Goal: Task Accomplishment & Management: Manage account settings

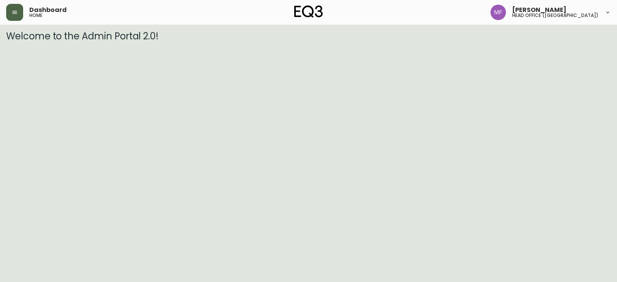
click at [17, 17] on button "button" at bounding box center [14, 12] width 17 height 17
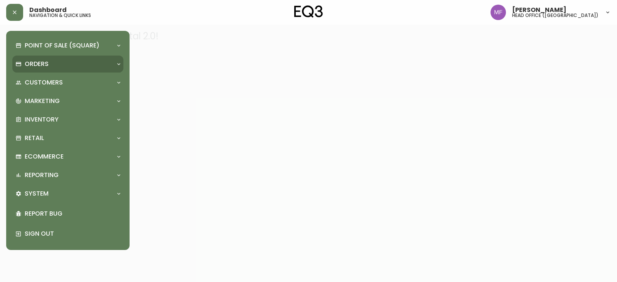
click at [49, 62] on div "Orders" at bounding box center [63, 64] width 97 height 8
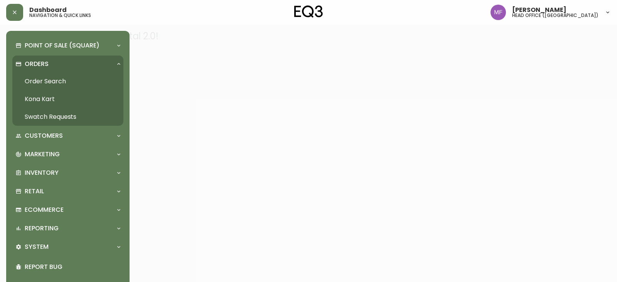
click at [61, 84] on link "Order Search" at bounding box center [67, 82] width 111 height 18
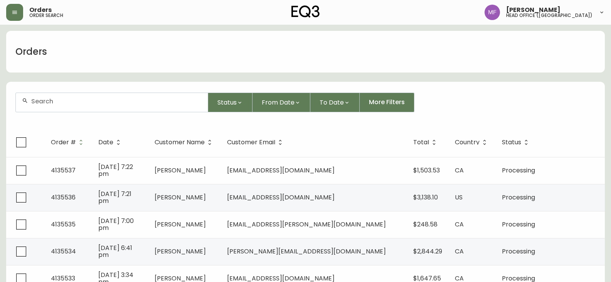
click at [52, 107] on div at bounding box center [112, 102] width 192 height 19
type input "4135170"
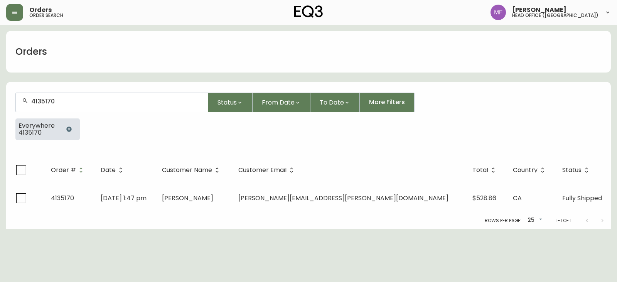
click at [213, 194] on span "Boris Bernhardt" at bounding box center [187, 198] width 51 height 9
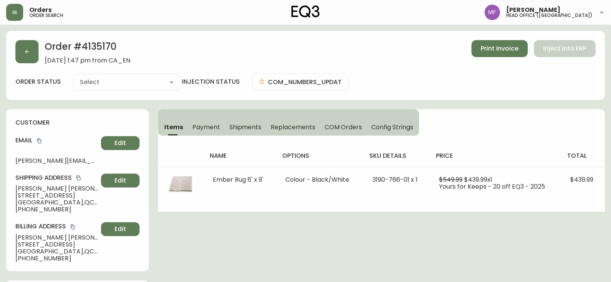
type input "Fully Shipped"
select select "FULLY_SHIPPED"
click at [26, 57] on button "button" at bounding box center [26, 51] width 23 height 23
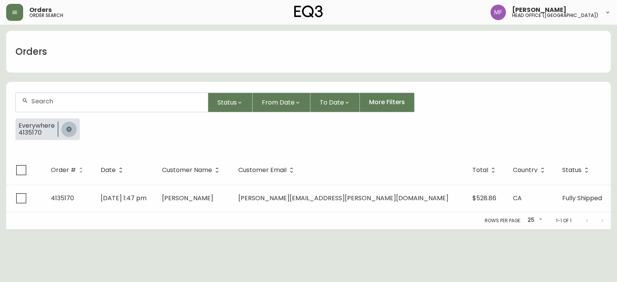
drag, startPoint x: 67, startPoint y: 129, endPoint x: 69, endPoint y: 120, distance: 8.6
click at [68, 129] on icon "button" at bounding box center [69, 129] width 6 height 6
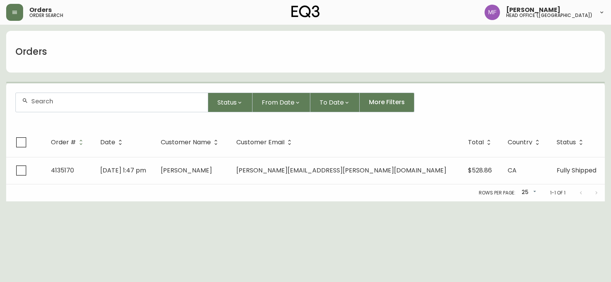
click at [59, 103] on input "text" at bounding box center [116, 101] width 170 height 7
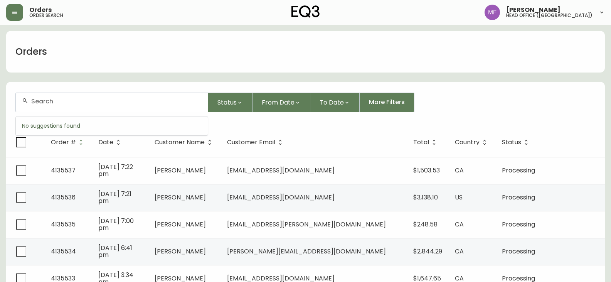
paste input "4133967"
type input "4133967"
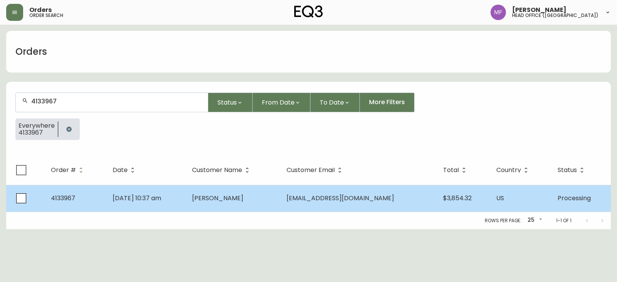
click at [220, 201] on td "Caitlin Egli" at bounding box center [233, 198] width 94 height 27
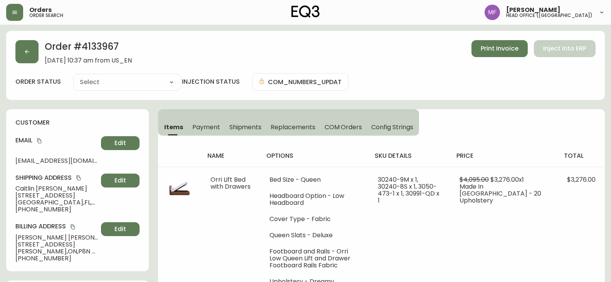
type input "Processing"
select select "PROCESSING"
click at [21, 49] on button "button" at bounding box center [26, 51] width 23 height 23
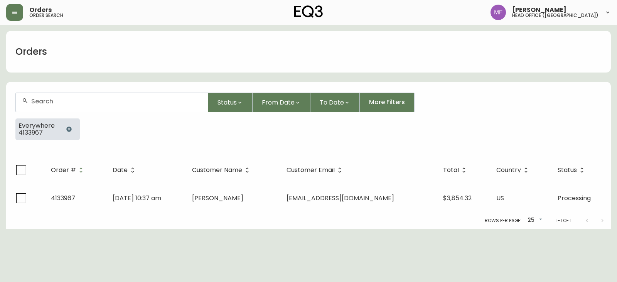
click at [72, 125] on button "button" at bounding box center [68, 128] width 15 height 15
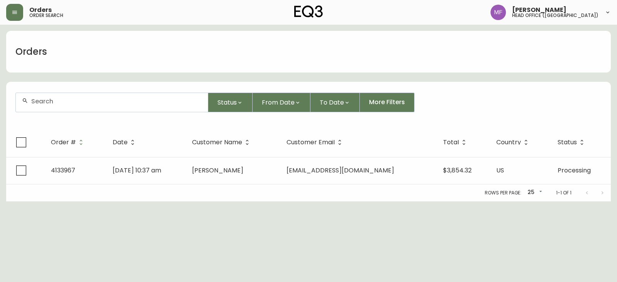
click at [65, 104] on input "text" at bounding box center [116, 101] width 170 height 7
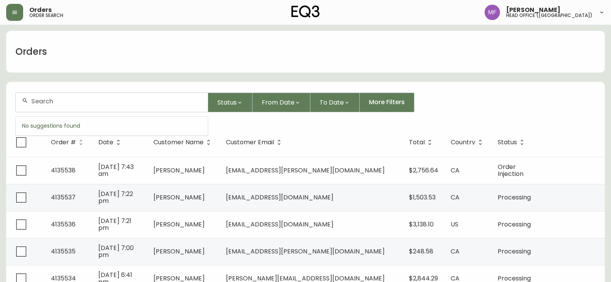
paste input "4135490"
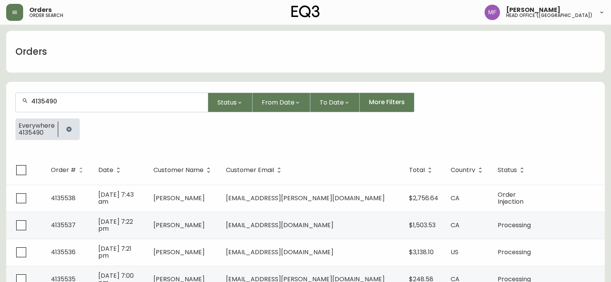
type input "4135490"
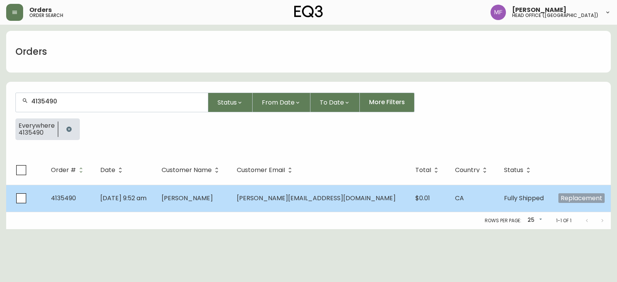
click at [155, 193] on td "Sep 22 2025, 9:52 am" at bounding box center [124, 198] width 61 height 27
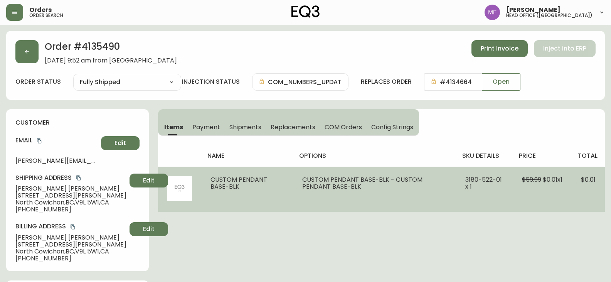
type input "Fully Shipped"
select select "FULLY_SHIPPED"
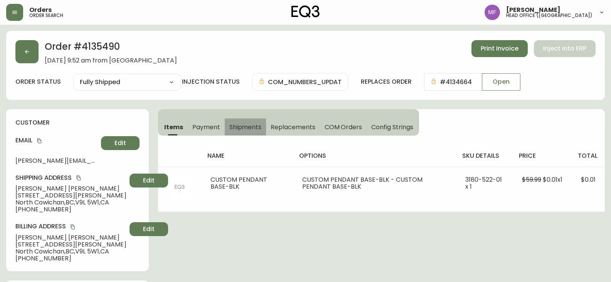
click at [246, 124] on span "Shipments" at bounding box center [245, 127] width 32 height 8
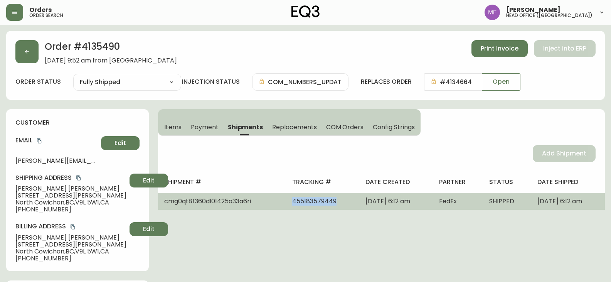
drag, startPoint x: 310, startPoint y: 202, endPoint x: 265, endPoint y: 204, distance: 45.5
click at [286, 204] on td "455183579449" at bounding box center [322, 201] width 73 height 17
copy span "455183579449"
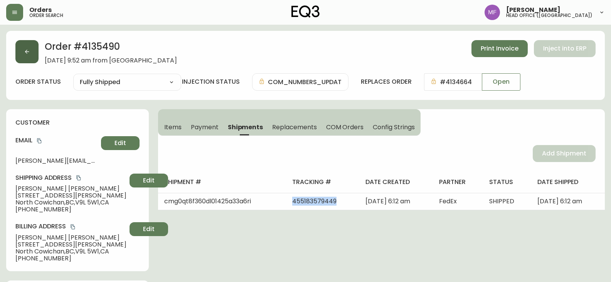
click at [24, 54] on icon "button" at bounding box center [27, 52] width 6 height 6
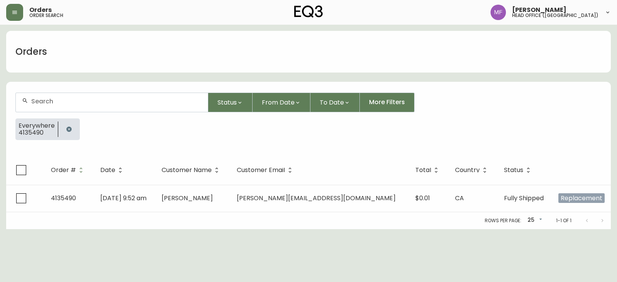
click at [67, 135] on button "button" at bounding box center [68, 128] width 15 height 15
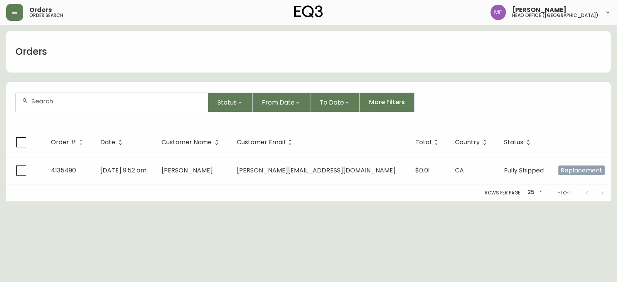
click at [65, 106] on div at bounding box center [112, 102] width 192 height 19
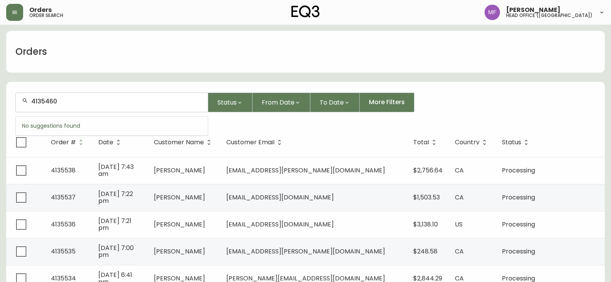
type input "4135460"
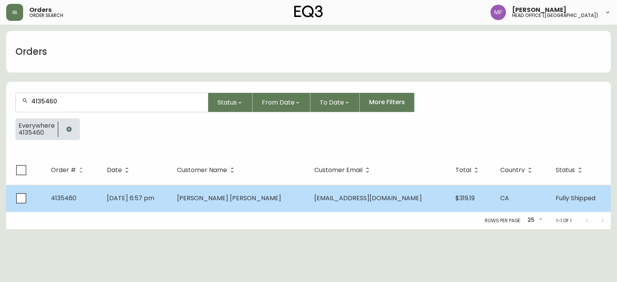
click at [253, 194] on span "Connor Laidler" at bounding box center [229, 198] width 104 height 9
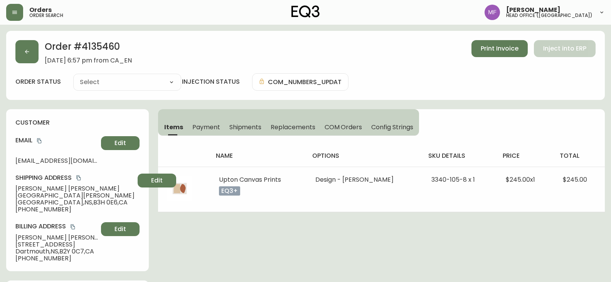
type input "Fully Shipped"
select select "FULLY_SHIPPED"
click at [30, 57] on button "button" at bounding box center [26, 51] width 23 height 23
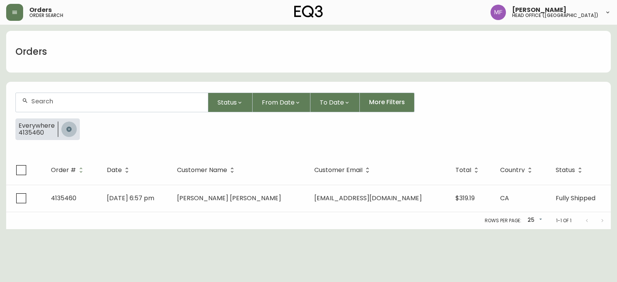
click at [64, 126] on button "button" at bounding box center [68, 128] width 15 height 15
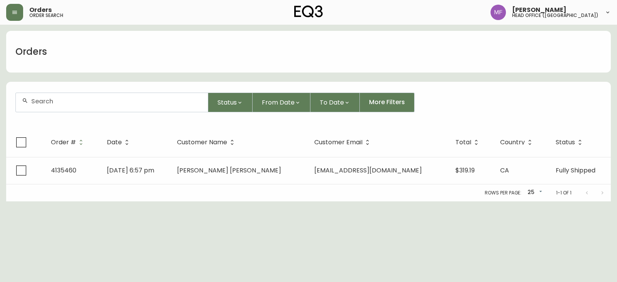
click at [65, 105] on div at bounding box center [112, 102] width 192 height 19
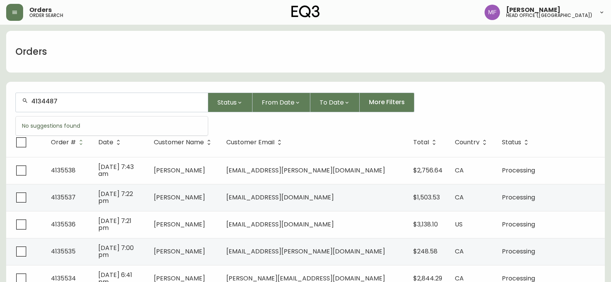
type input "4134487"
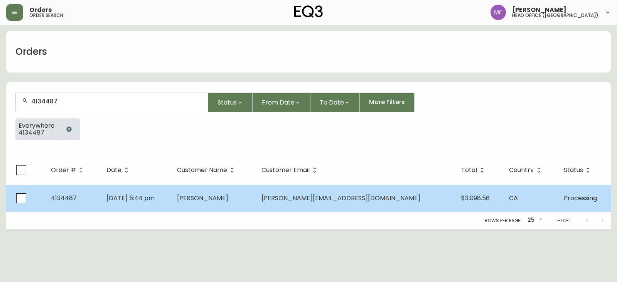
click at [155, 197] on span "Aug 03 2025, 5:44 pm" at bounding box center [130, 198] width 48 height 9
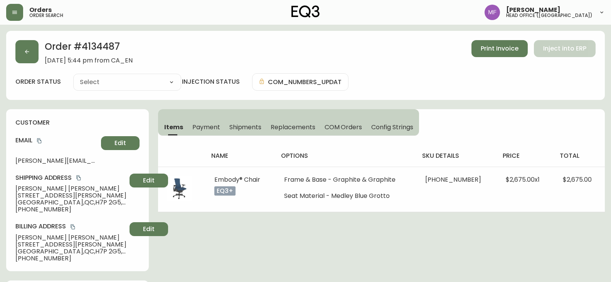
type input "Processing"
select select "PROCESSING"
click at [99, 51] on h2 "Order # 4134487" at bounding box center [89, 48] width 88 height 17
copy h2 "4134487"
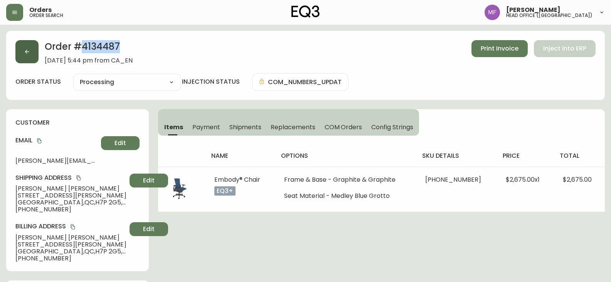
click at [25, 57] on button "button" at bounding box center [26, 51] width 23 height 23
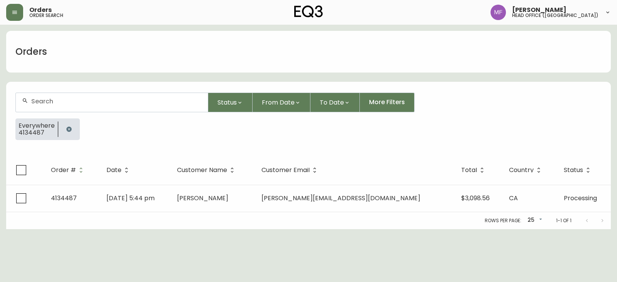
click at [64, 129] on button "button" at bounding box center [68, 128] width 15 height 15
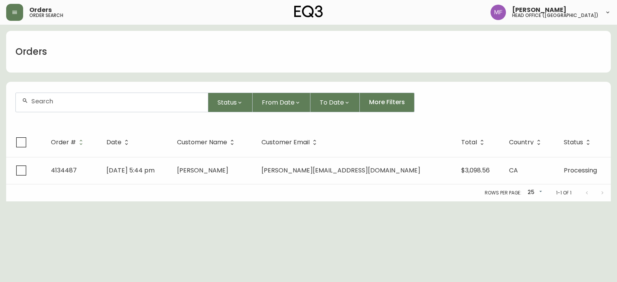
click at [67, 107] on div at bounding box center [112, 102] width 192 height 19
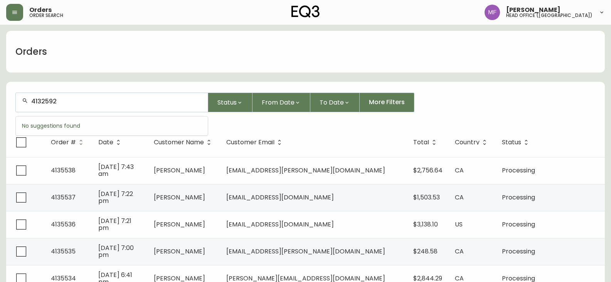
type input "4132592"
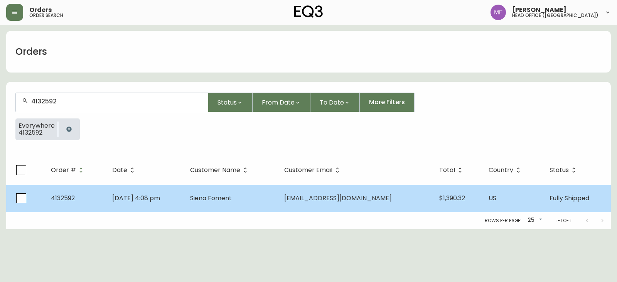
click at [184, 199] on td "Apr 22 2025, 4:08 pm" at bounding box center [145, 198] width 78 height 27
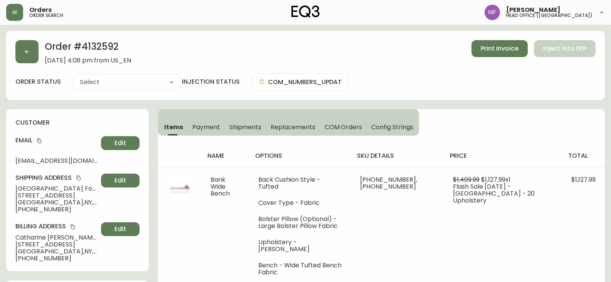
type input "Fully Shipped"
select select "FULLY_SHIPPED"
click at [105, 39] on div "Order # 4132592 April 22, 2025 at 4:08 pm from US_EN Print Invoice Inject into …" at bounding box center [305, 65] width 599 height 69
copy h2 "4132592"
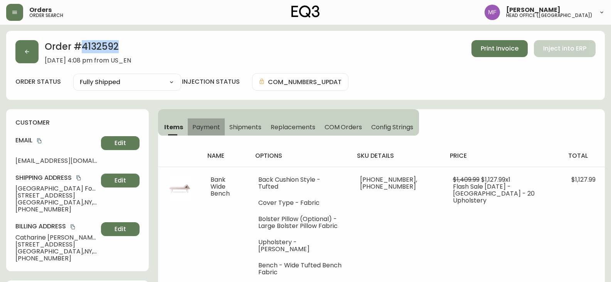
click at [199, 126] on span "Payment" at bounding box center [206, 127] width 28 height 8
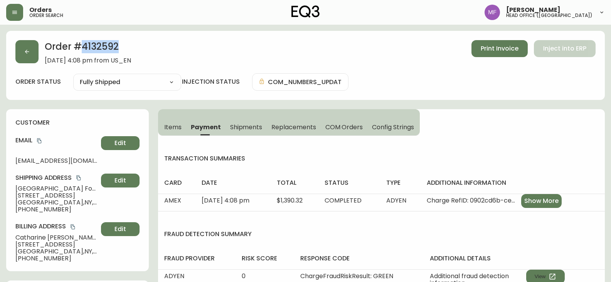
click at [174, 126] on span "Items" at bounding box center [172, 127] width 17 height 8
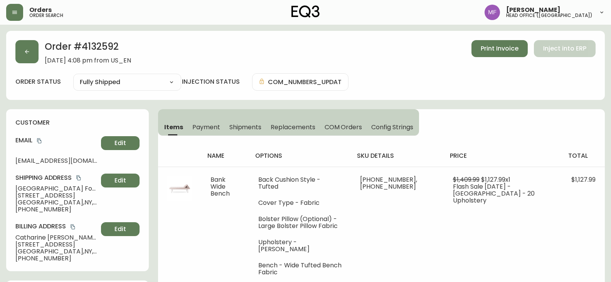
click at [42, 50] on div "Order # 4132592 April 22, 2025 at 4:08 pm from US_EN Print Invoice Inject into …" at bounding box center [305, 52] width 580 height 24
click at [29, 55] on button "button" at bounding box center [26, 51] width 23 height 23
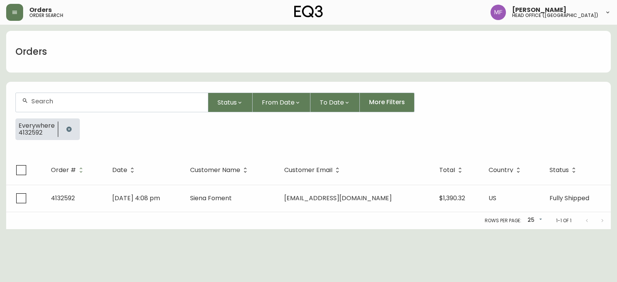
click at [67, 128] on icon "button" at bounding box center [69, 129] width 6 height 6
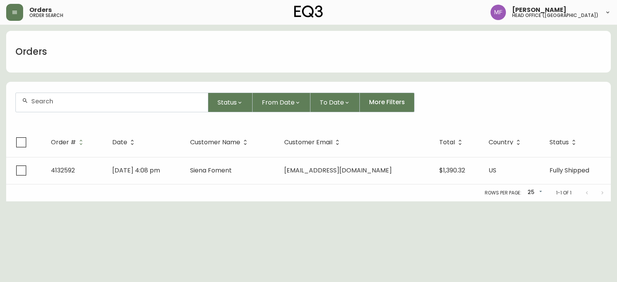
click at [64, 104] on input "text" at bounding box center [116, 101] width 170 height 7
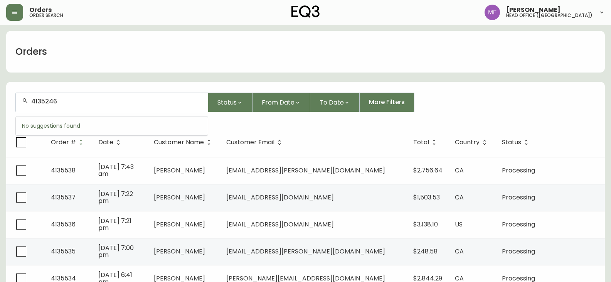
type input "4135246"
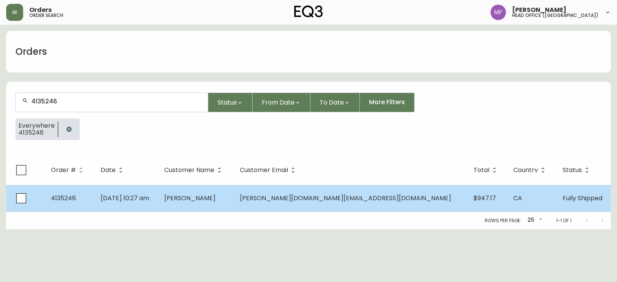
click at [234, 203] on td "Anna Su" at bounding box center [196, 198] width 76 height 27
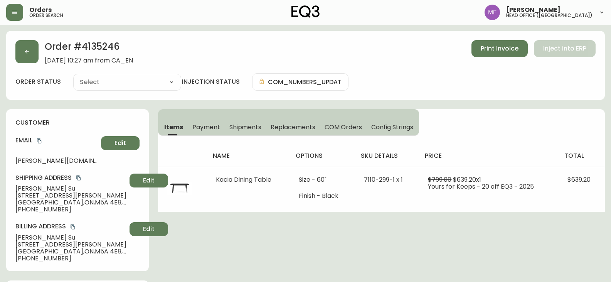
type input "Fully Shipped"
select select "FULLY_SHIPPED"
click at [252, 131] on span "Shipments" at bounding box center [245, 127] width 32 height 8
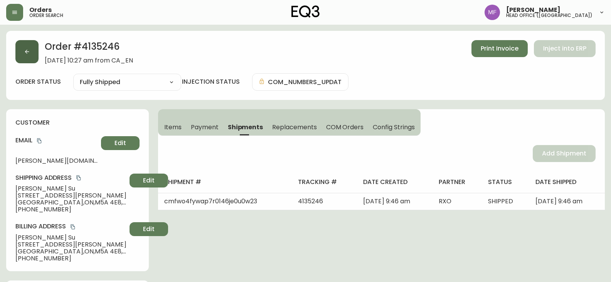
click at [35, 50] on button "button" at bounding box center [26, 51] width 23 height 23
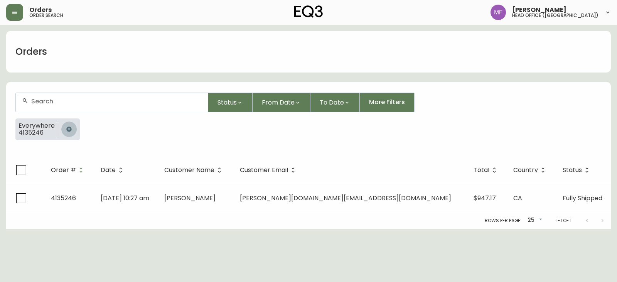
click at [68, 122] on button "button" at bounding box center [68, 128] width 15 height 15
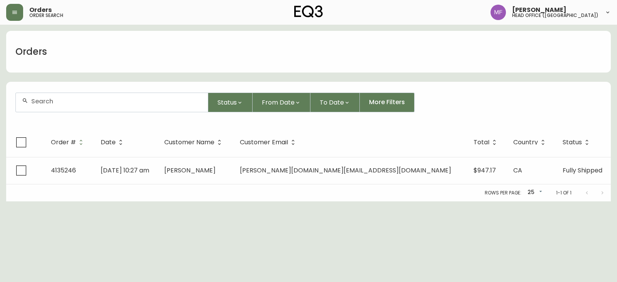
click at [68, 108] on div at bounding box center [112, 102] width 192 height 19
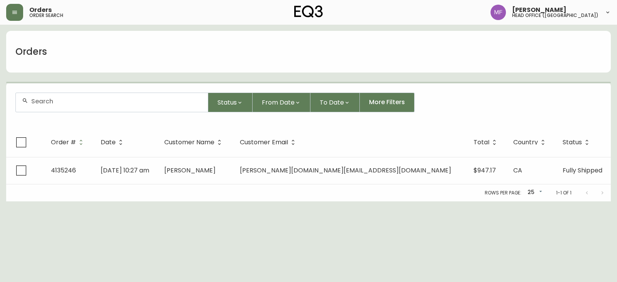
paste input "4135246"
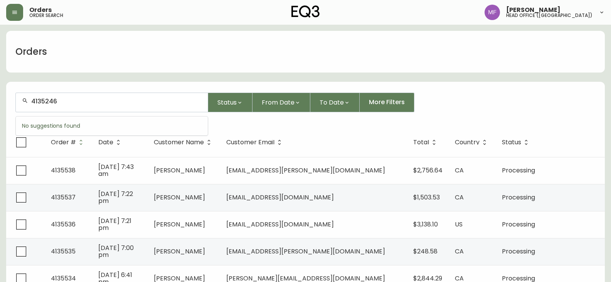
type input "4135246"
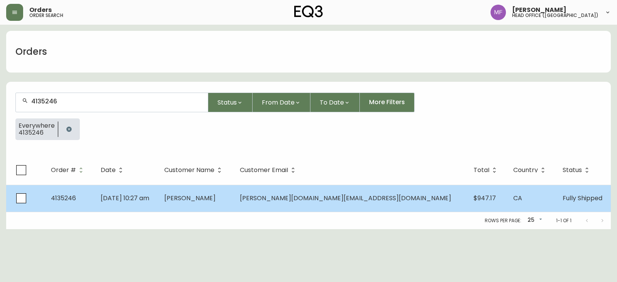
click at [216, 199] on span "Anna Su" at bounding box center [189, 198] width 51 height 9
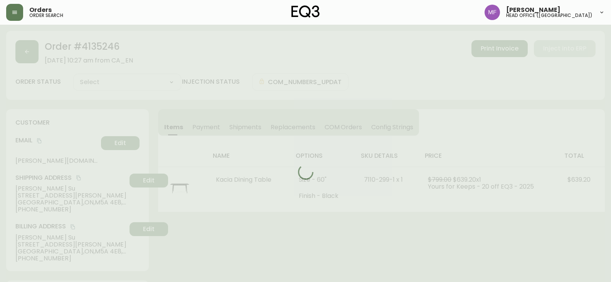
type input "Fully Shipped"
select select "FULLY_SHIPPED"
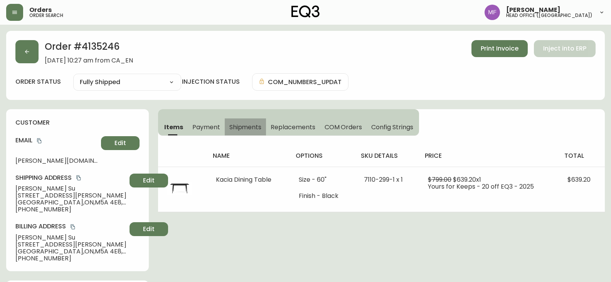
click at [241, 132] on button "Shipments" at bounding box center [246, 126] width 42 height 17
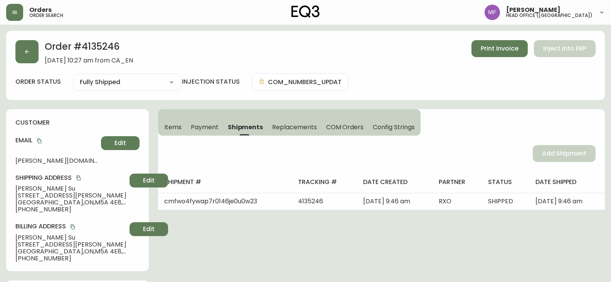
click at [177, 123] on span "Items" at bounding box center [172, 127] width 17 height 8
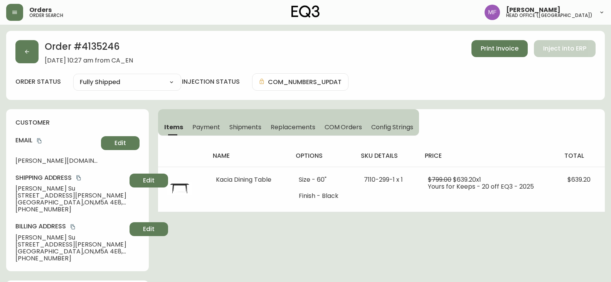
click at [111, 47] on h2 "Order # 4135246" at bounding box center [89, 48] width 88 height 17
copy h2 "4135246"
drag, startPoint x: 48, startPoint y: 188, endPoint x: 0, endPoint y: 187, distance: 47.8
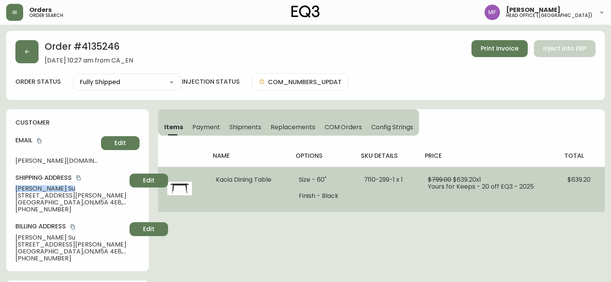
copy span "Anna Su"
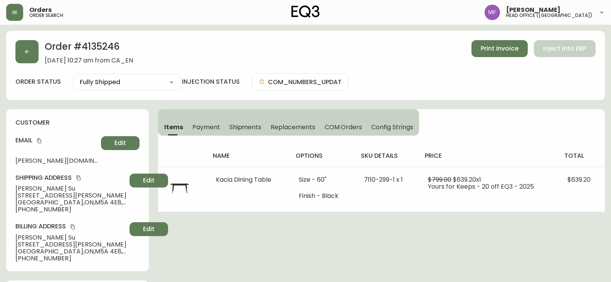
click at [99, 36] on div "Order # 4135246 September 10, 2025 at 10:27 am from CA_EN Print Invoice Inject …" at bounding box center [305, 65] width 599 height 69
copy h2 "4135246"
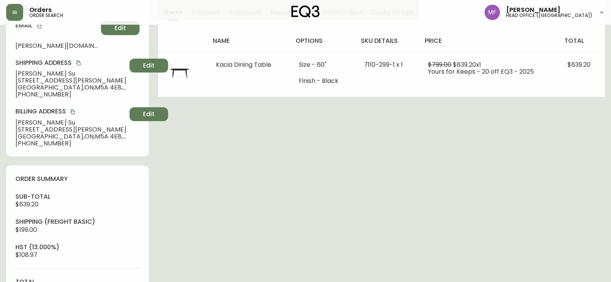
scroll to position [231, 0]
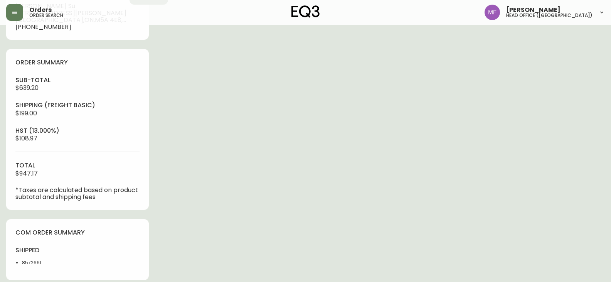
click at [36, 261] on li "8572661" at bounding box center [47, 262] width 51 height 7
copy li "8572661"
click at [362, 185] on div "Order # 4135246 September 10, 2025 at 10:27 am from CA_EN Print Invoice Inject …" at bounding box center [305, 112] width 599 height 627
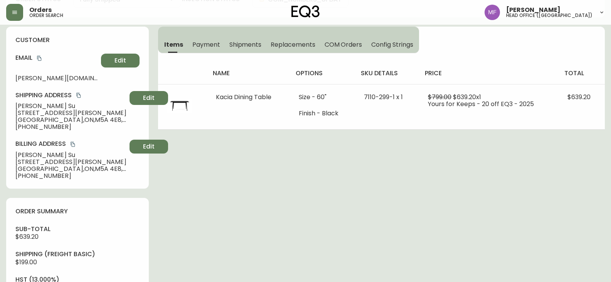
scroll to position [0, 0]
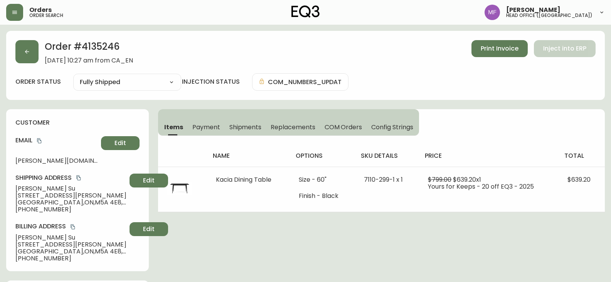
click at [32, 58] on button "button" at bounding box center [26, 51] width 23 height 23
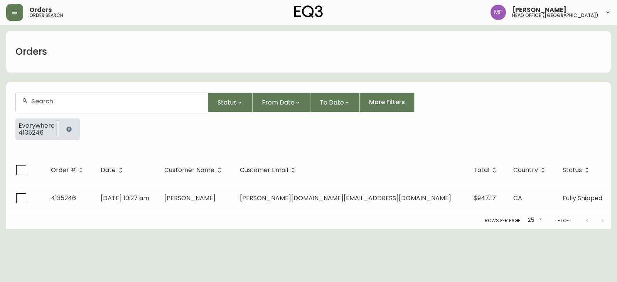
click at [69, 128] on icon "button" at bounding box center [68, 128] width 5 height 5
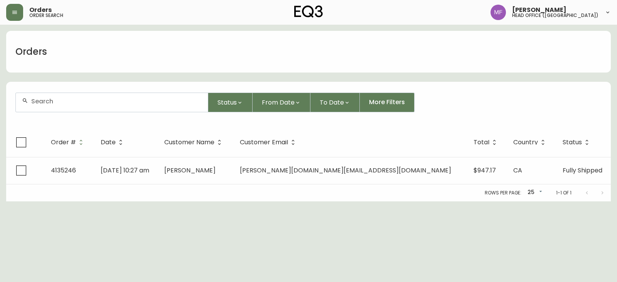
click at [69, 108] on div at bounding box center [112, 102] width 192 height 19
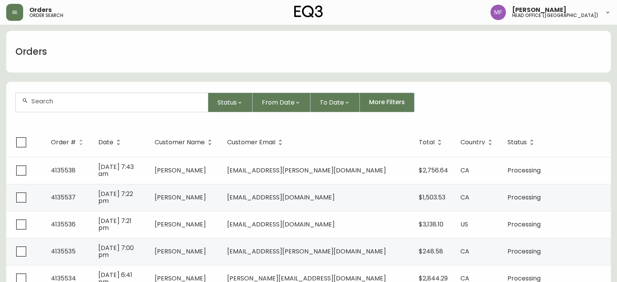
paste input "4133119"
type input "4133119"
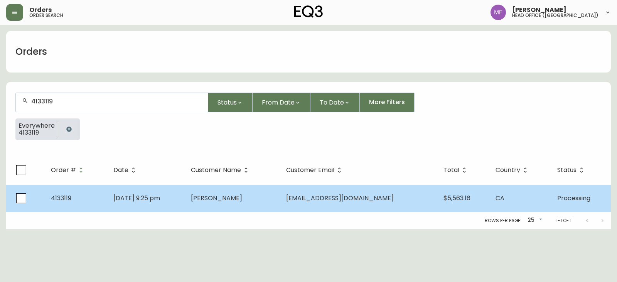
click at [280, 193] on td "Thomas Dessein" at bounding box center [232, 198] width 95 height 27
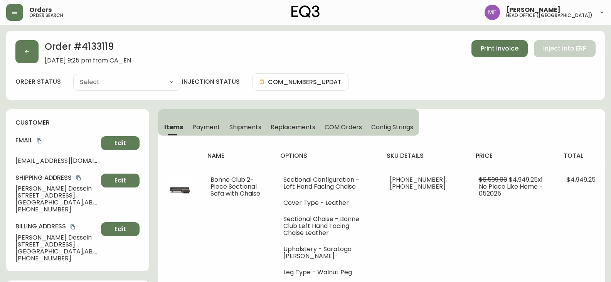
type input "Processing"
select select "PROCESSING"
click at [33, 54] on button "button" at bounding box center [26, 51] width 23 height 23
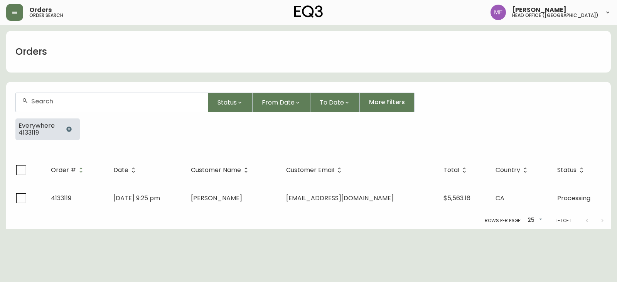
click at [70, 122] on button "button" at bounding box center [68, 128] width 15 height 15
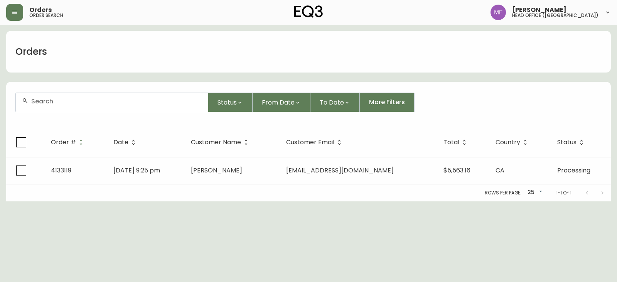
click at [67, 109] on div at bounding box center [112, 102] width 192 height 19
paste input "4135222"
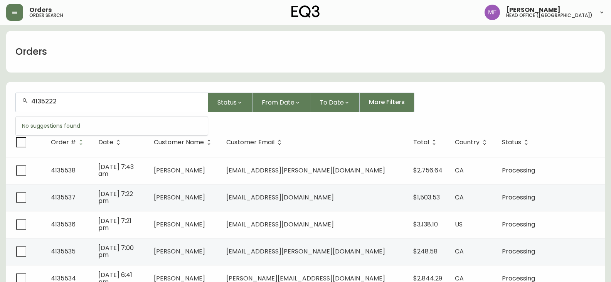
type input "4135222"
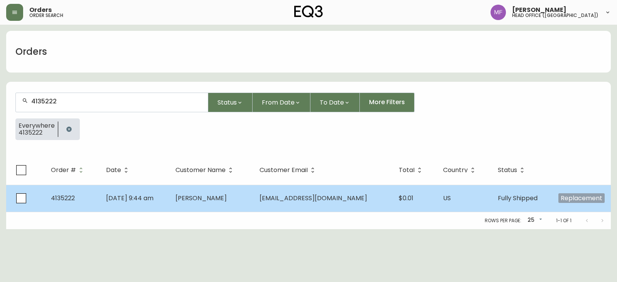
click at [207, 192] on td "Javier Rank" at bounding box center [211, 198] width 84 height 27
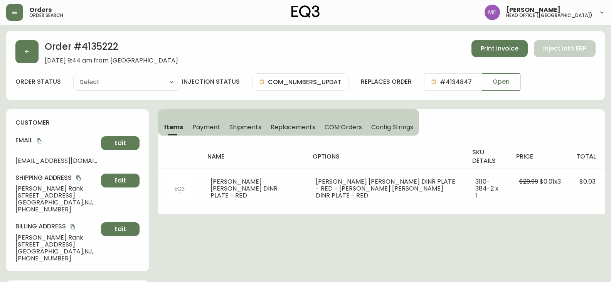
type input "Fully Shipped"
select select "FULLY_SHIPPED"
click at [244, 128] on span "Shipments" at bounding box center [245, 127] width 32 height 8
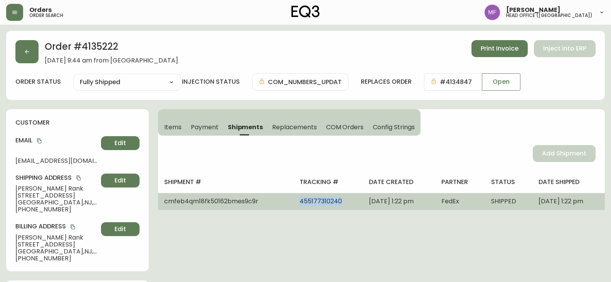
drag, startPoint x: 314, startPoint y: 203, endPoint x: 269, endPoint y: 203, distance: 45.1
click at [293, 203] on td "455177310240" at bounding box center [327, 201] width 69 height 17
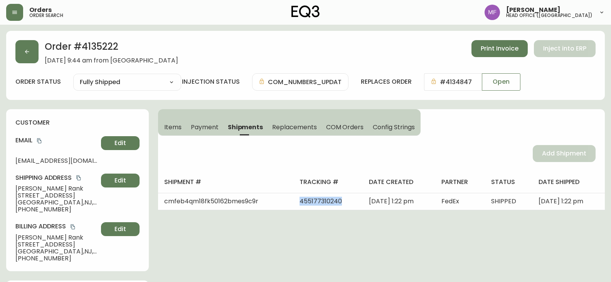
copy span "455177310240"
click at [38, 140] on icon "copy" at bounding box center [39, 140] width 5 height 5
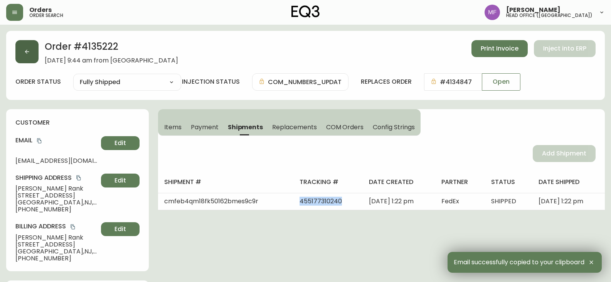
click at [22, 59] on button "button" at bounding box center [26, 51] width 23 height 23
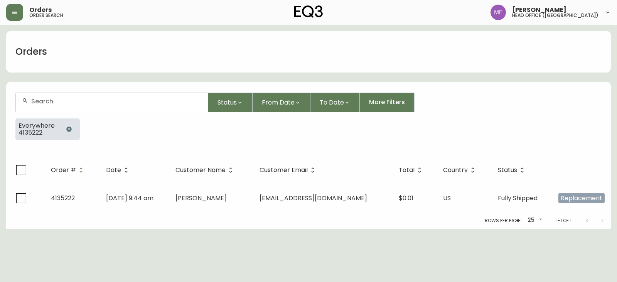
drag, startPoint x: 72, startPoint y: 130, endPoint x: 73, endPoint y: 111, distance: 18.9
click at [71, 129] on button "button" at bounding box center [68, 128] width 15 height 15
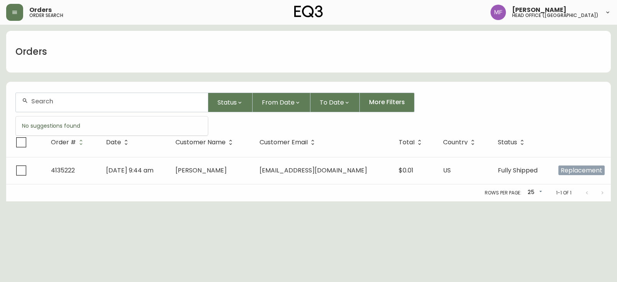
click at [72, 104] on input "text" at bounding box center [116, 101] width 170 height 7
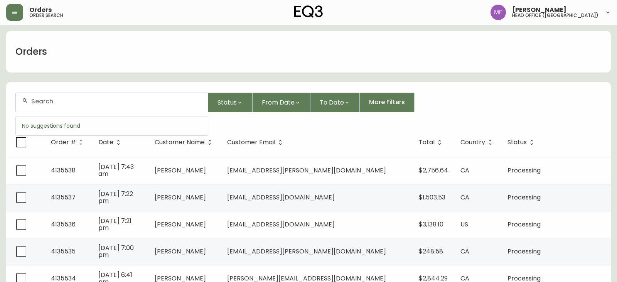
paste input "jackrank91@gmail.com"
type input "jackrank91@gmail.com"
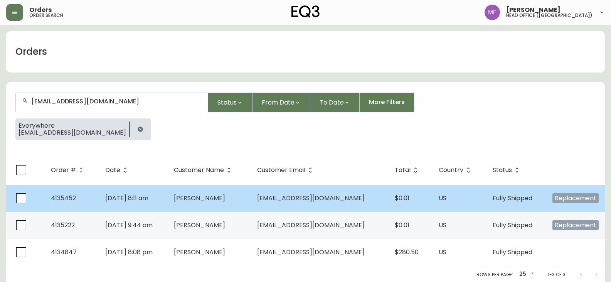
click at [321, 191] on td "jackrank91@gmail.com" at bounding box center [320, 198] width 138 height 27
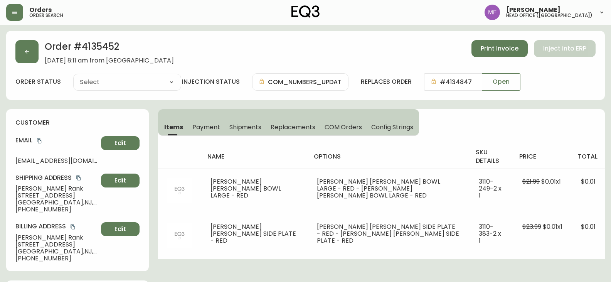
type input "Fully Shipped"
select select "FULLY_SHIPPED"
click at [247, 126] on span "Shipments" at bounding box center [245, 127] width 32 height 8
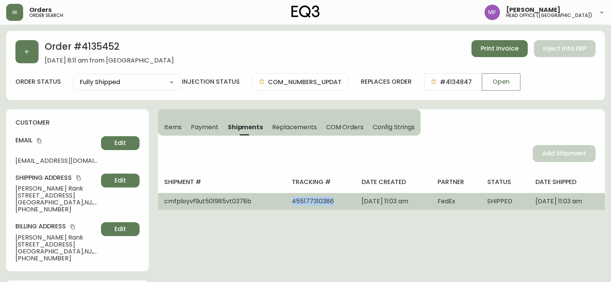
drag, startPoint x: 312, startPoint y: 204, endPoint x: 266, endPoint y: 207, distance: 45.3
click at [286, 207] on td "455177310386" at bounding box center [321, 201] width 70 height 17
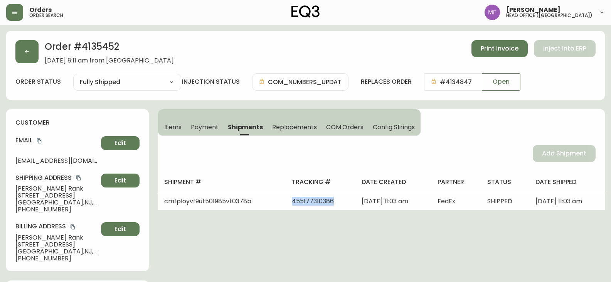
copy span "455177310386"
click at [32, 62] on button "button" at bounding box center [26, 51] width 23 height 23
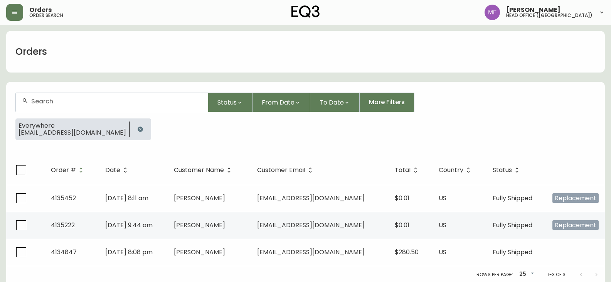
click at [138, 128] on icon "button" at bounding box center [140, 128] width 5 height 5
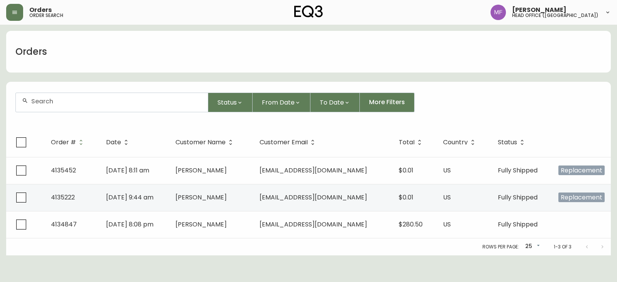
click at [95, 106] on div at bounding box center [112, 102] width 192 height 19
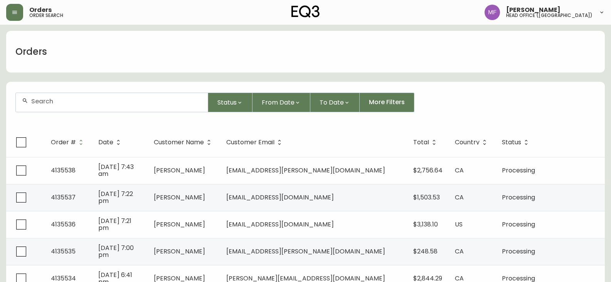
paste input "4135457"
type input "4135457"
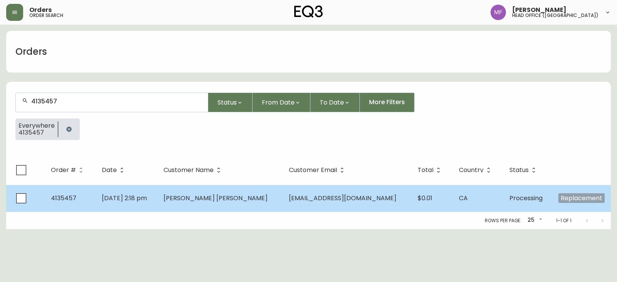
click at [157, 200] on td "Sep 18 2025, 2:18 pm" at bounding box center [127, 198] width 62 height 27
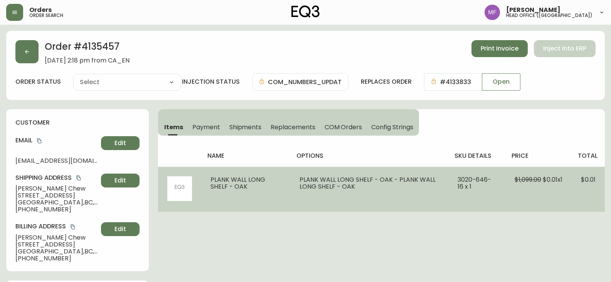
type input "Processing"
select select "PROCESSING"
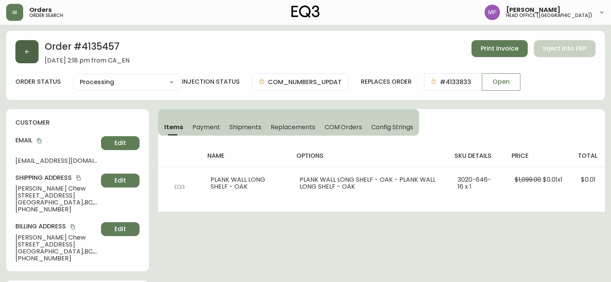
click at [24, 56] on button "button" at bounding box center [26, 51] width 23 height 23
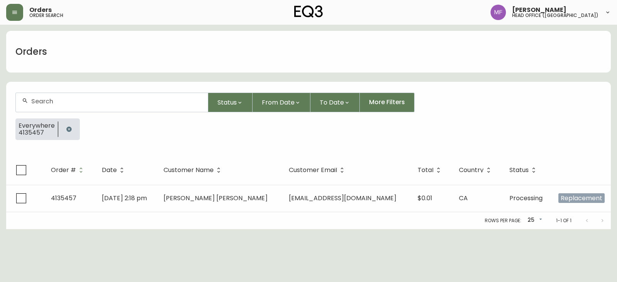
click at [66, 128] on icon "button" at bounding box center [69, 129] width 6 height 6
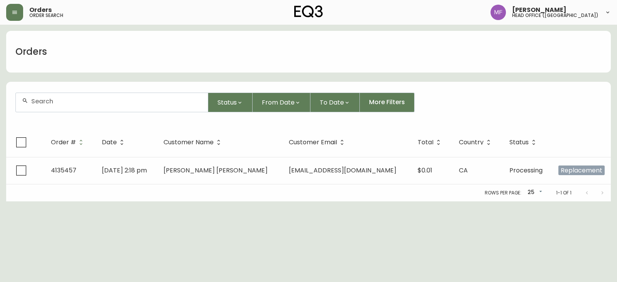
click at [60, 104] on input "text" at bounding box center [116, 101] width 170 height 7
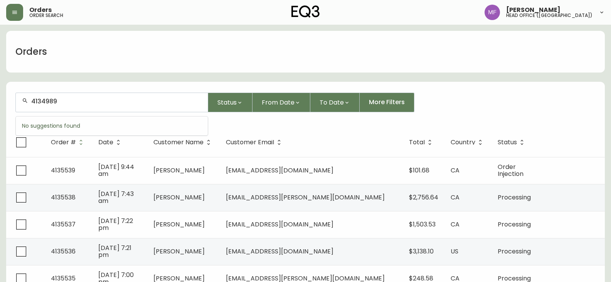
type input "4134989"
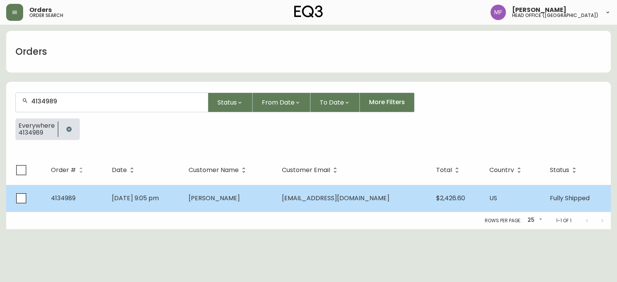
click at [165, 191] on td "Aug 31 2025, 9:05 pm" at bounding box center [144, 198] width 76 height 27
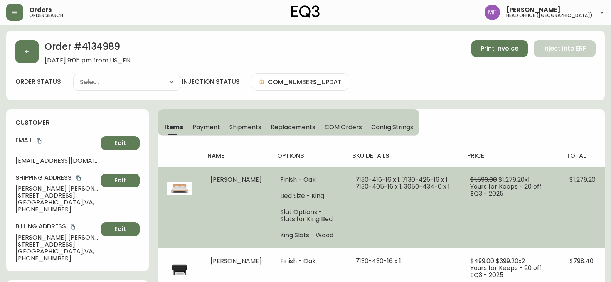
type input "Fully Shipped"
select select "FULLY_SHIPPED"
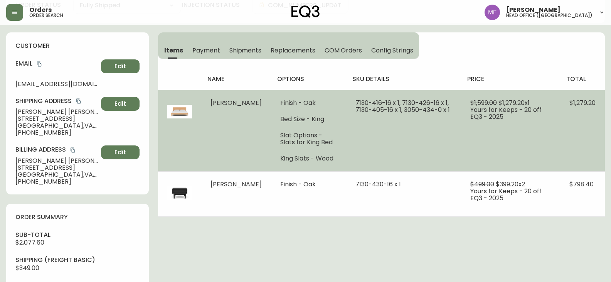
scroll to position [77, 0]
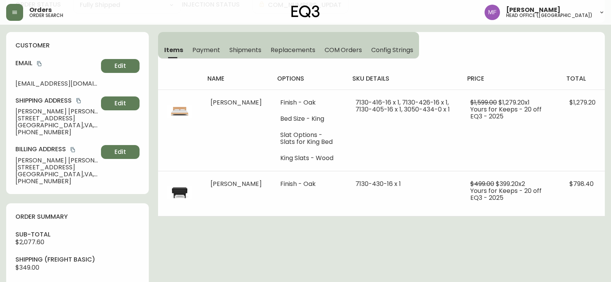
click at [61, 126] on span "Vienna , VA , 22182 , US" at bounding box center [56, 125] width 83 height 7
copy span "22182"
click at [59, 124] on span "Vienna , VA , 22182 , US" at bounding box center [56, 125] width 83 height 7
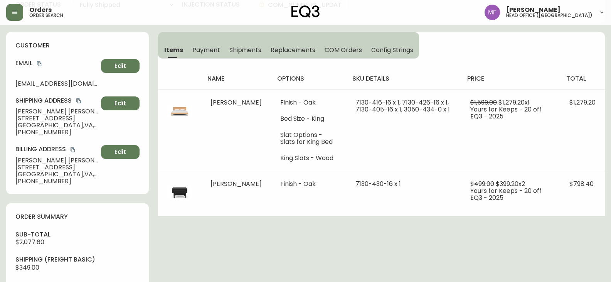
click at [59, 123] on span "Vienna , VA , 22182 , US" at bounding box center [56, 125] width 83 height 7
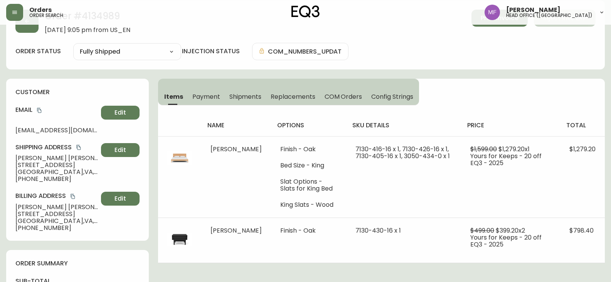
scroll to position [0, 0]
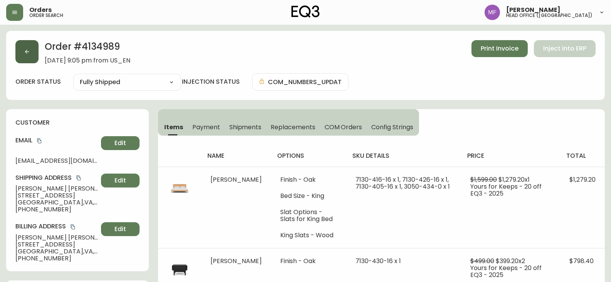
click at [29, 56] on button "button" at bounding box center [26, 51] width 23 height 23
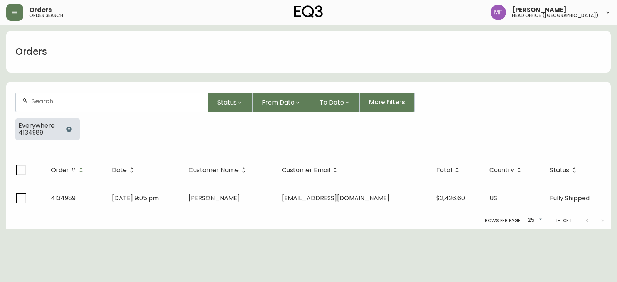
click at [73, 130] on button "button" at bounding box center [68, 128] width 15 height 15
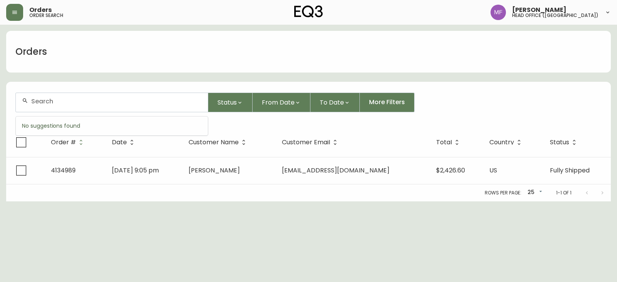
click at [67, 103] on input "text" at bounding box center [116, 101] width 170 height 7
paste input "4134989"
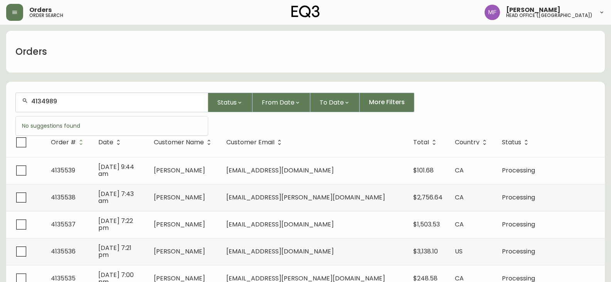
type input "4134989"
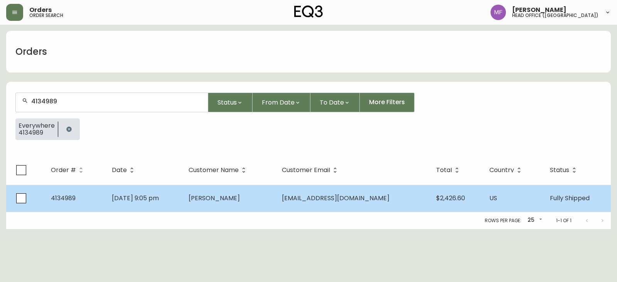
click at [159, 199] on span "Aug 31 2025, 9:05 pm" at bounding box center [135, 198] width 47 height 9
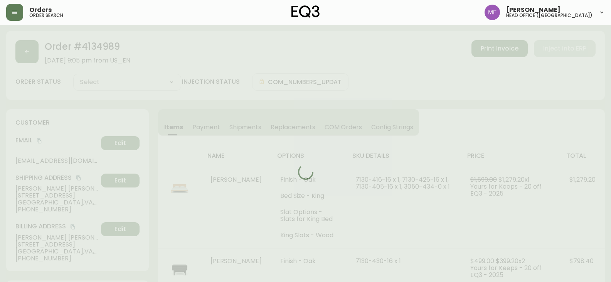
type input "Fully Shipped"
select select "FULLY_SHIPPED"
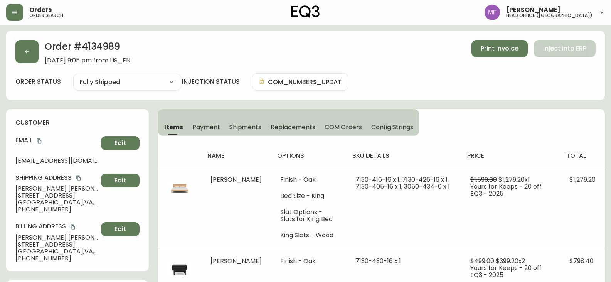
click at [110, 49] on h2 "Order # 4134989" at bounding box center [88, 48] width 86 height 17
drag, startPoint x: 61, startPoint y: 187, endPoint x: 6, endPoint y: 188, distance: 54.8
click at [6, 188] on div "customer Email amyk3860@gmail.com Edit Shipping Address Amy Kim 1830 Battery Pa…" at bounding box center [77, 190] width 143 height 162
click at [96, 44] on h2 "Order # 4134989" at bounding box center [88, 48] width 86 height 17
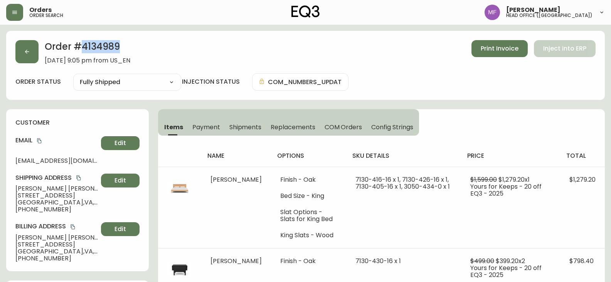
click at [96, 44] on h2 "Order # 4134989" at bounding box center [88, 48] width 86 height 17
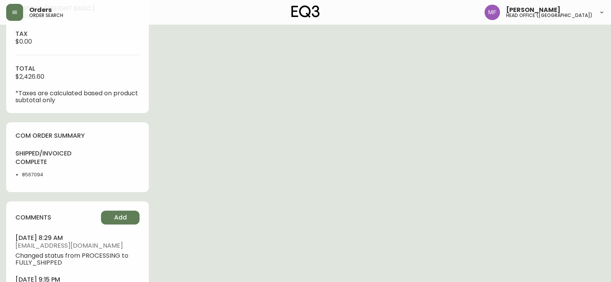
scroll to position [384, 0]
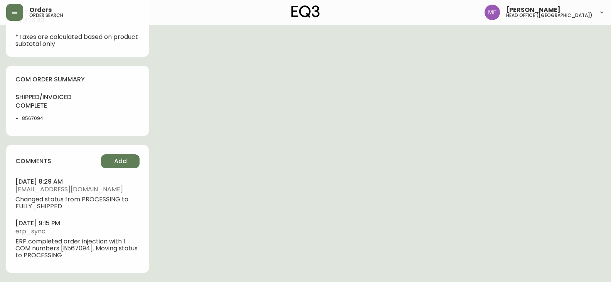
click at [30, 121] on li "8567094" at bounding box center [47, 118] width 51 height 7
click at [31, 121] on li "8567094" at bounding box center [47, 118] width 51 height 7
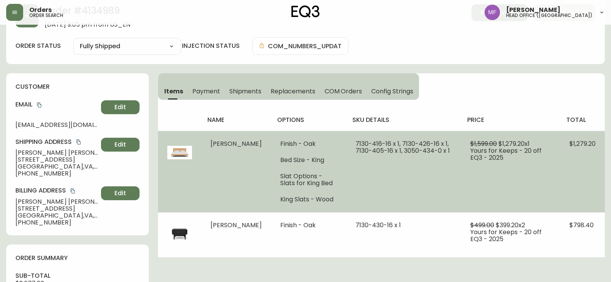
scroll to position [0, 0]
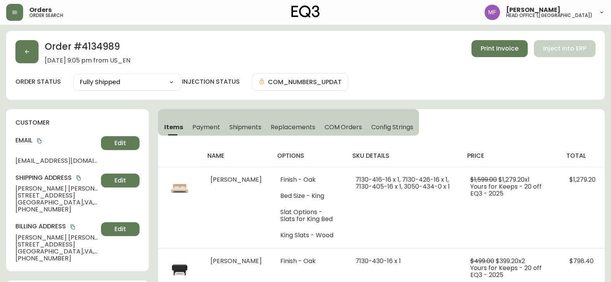
click at [106, 45] on h2 "Order # 4134989" at bounding box center [88, 48] width 86 height 17
drag, startPoint x: 106, startPoint y: 45, endPoint x: 124, endPoint y: 53, distance: 19.2
click at [107, 45] on h2 "Order # 4134989" at bounding box center [88, 48] width 86 height 17
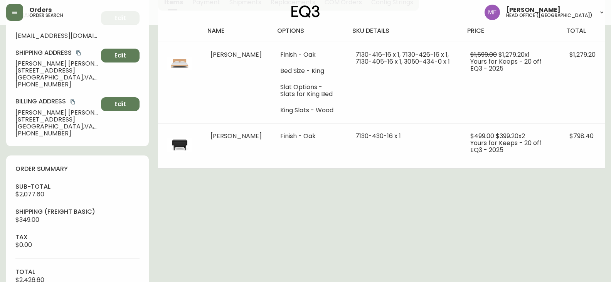
scroll to position [270, 0]
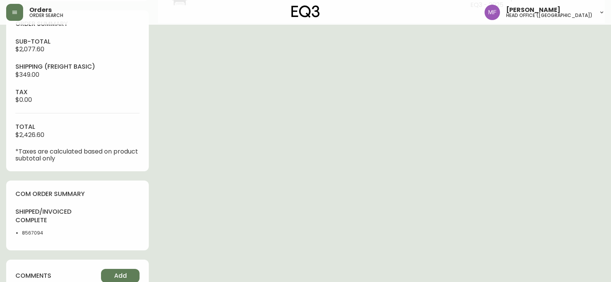
click at [34, 231] on li "8567094" at bounding box center [47, 232] width 51 height 7
drag, startPoint x: 34, startPoint y: 231, endPoint x: 57, endPoint y: 231, distance: 23.9
click at [34, 232] on li "8567094" at bounding box center [47, 232] width 51 height 7
click at [264, 213] on div "Order # 4134989 August 31, 2025 at 9:05 pm from US_EN Print Invoice Inject into…" at bounding box center [305, 79] width 599 height 636
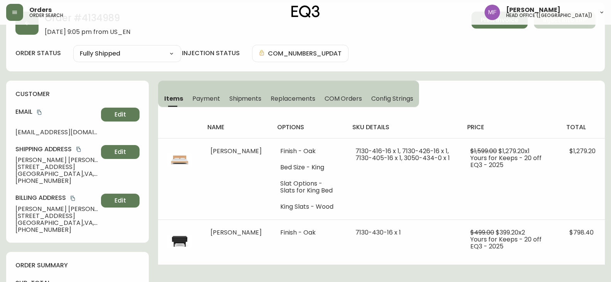
scroll to position [0, 0]
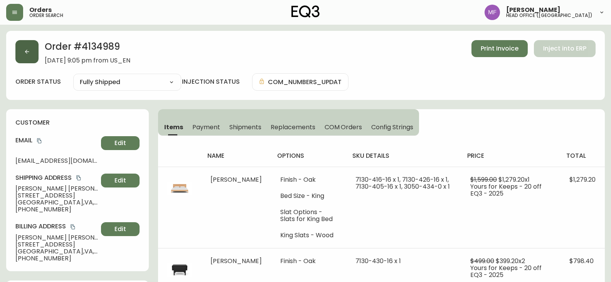
click at [25, 55] on button "button" at bounding box center [26, 51] width 23 height 23
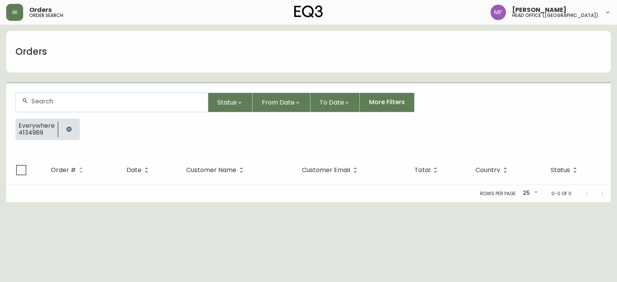
click at [66, 124] on button "button" at bounding box center [68, 128] width 15 height 15
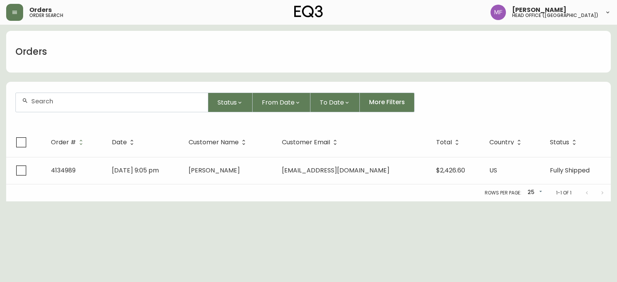
click at [66, 106] on div at bounding box center [112, 102] width 192 height 19
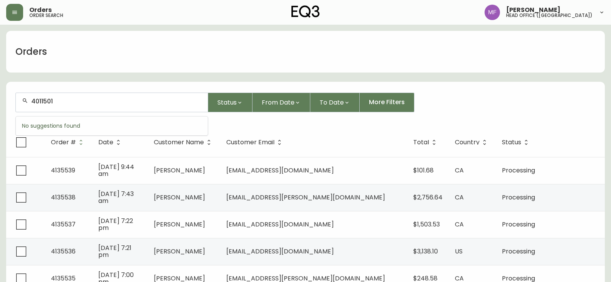
type input "4011501"
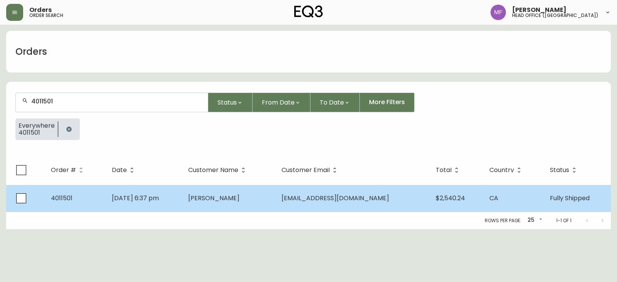
click at [204, 189] on td "Meg Raymond" at bounding box center [228, 198] width 93 height 27
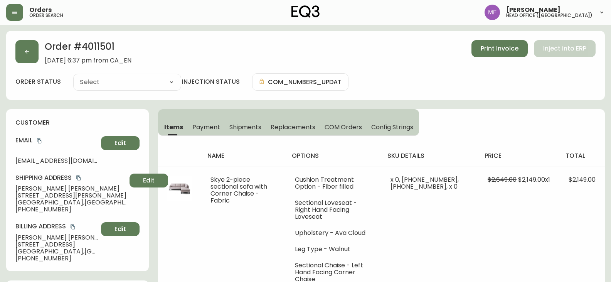
type input "Fully Shipped"
select select "FULLY_SHIPPED"
click at [20, 53] on button "button" at bounding box center [26, 51] width 23 height 23
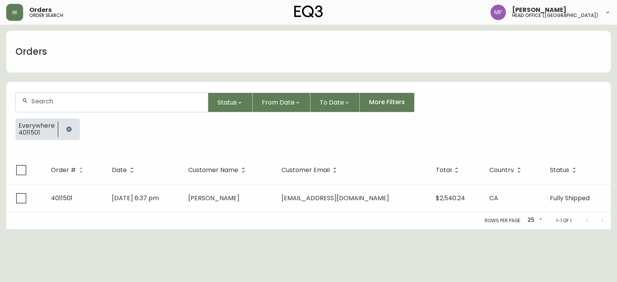
click at [63, 126] on button "button" at bounding box center [68, 128] width 15 height 15
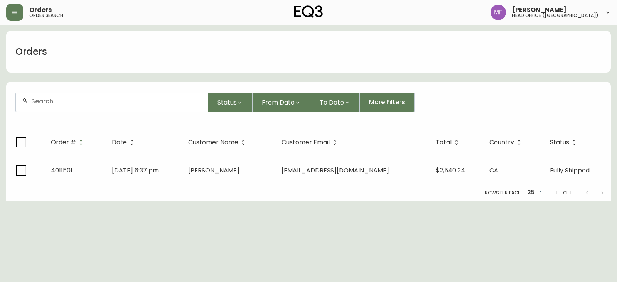
click at [76, 102] on input "text" at bounding box center [116, 101] width 170 height 7
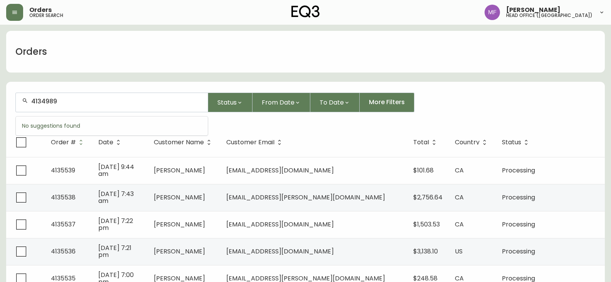
type input "4134989"
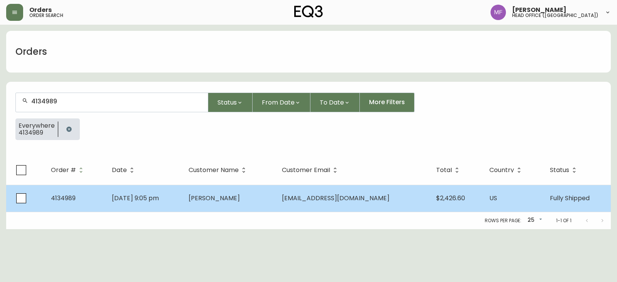
click at [211, 201] on td "Amy Kim" at bounding box center [228, 198] width 93 height 27
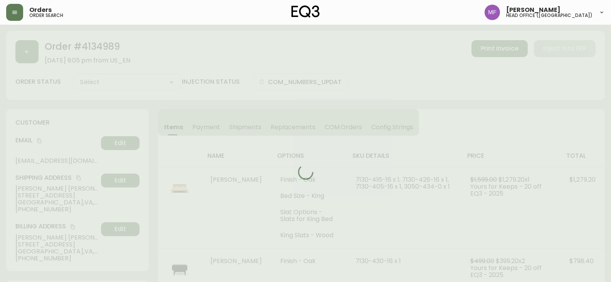
type input "Fully Shipped"
select select "FULLY_SHIPPED"
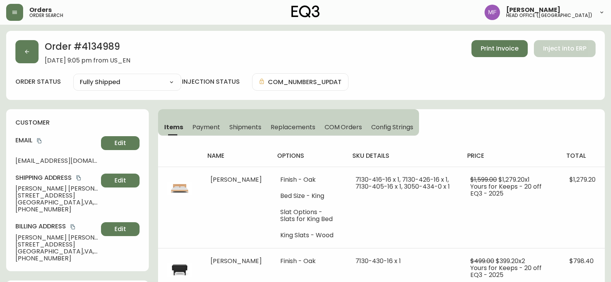
click at [59, 201] on span "Vienna , VA , 22182 , US" at bounding box center [56, 202] width 83 height 7
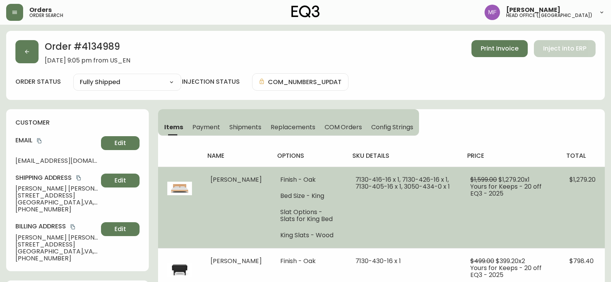
click at [411, 173] on td "7130-416-16 x 1, 7130-426-16 x 1, 7130-405-16 x 1, 3050-434-0 x 1" at bounding box center [403, 207] width 115 height 81
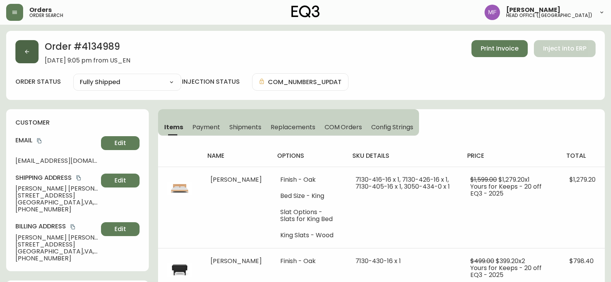
drag, startPoint x: 17, startPoint y: 49, endPoint x: 20, endPoint y: 50, distance: 3.9
click at [20, 50] on button "button" at bounding box center [26, 51] width 23 height 23
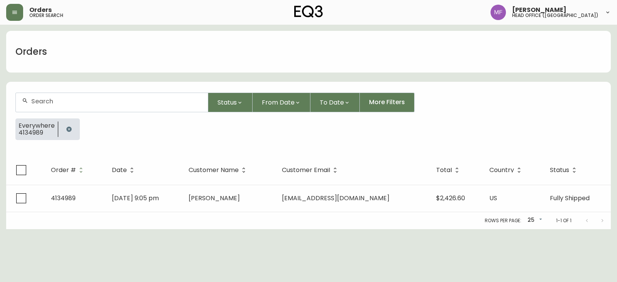
click at [64, 124] on button "button" at bounding box center [68, 128] width 15 height 15
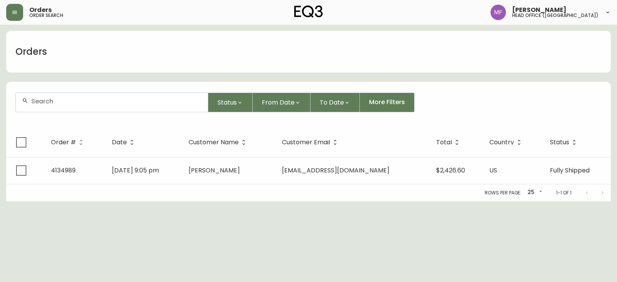
click at [67, 109] on div at bounding box center [112, 102] width 192 height 19
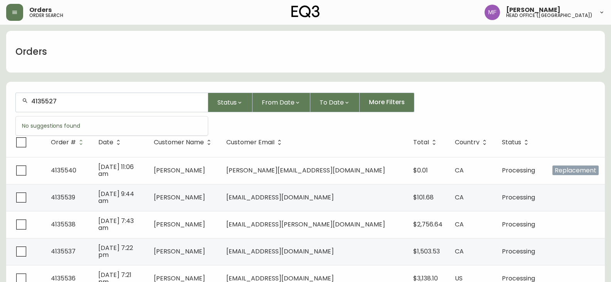
type input "4135527"
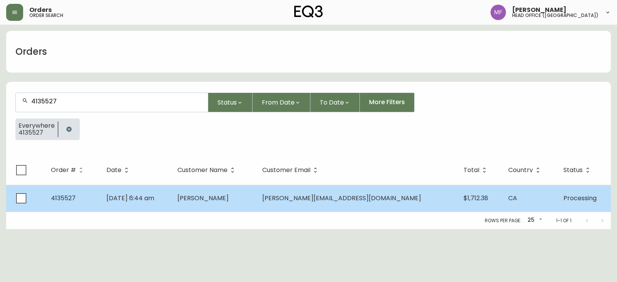
click at [256, 203] on td "judith sarazin" at bounding box center [213, 198] width 85 height 27
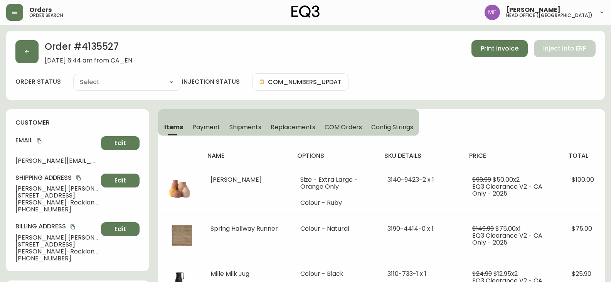
type input "Processing"
select select "PROCESSING"
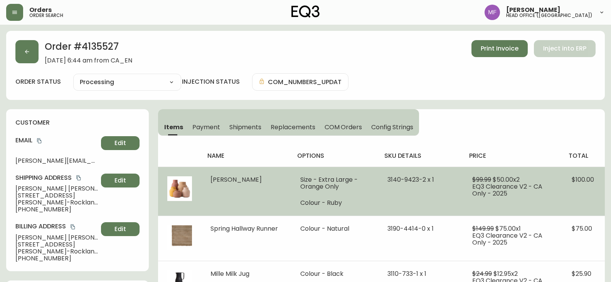
click at [450, 199] on td "3140-9423-2 x 1" at bounding box center [420, 191] width 85 height 49
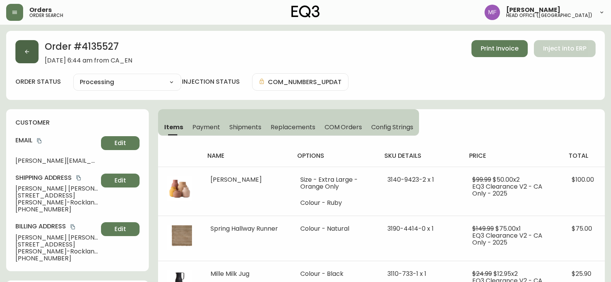
click at [30, 53] on button "button" at bounding box center [26, 51] width 23 height 23
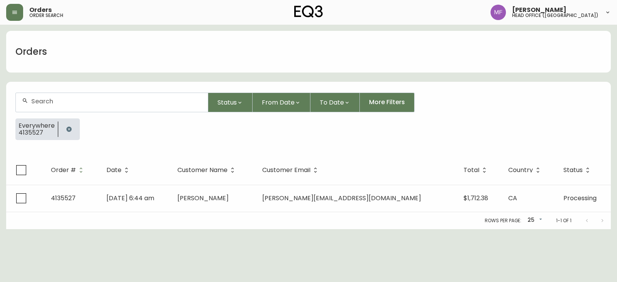
click at [71, 128] on icon "button" at bounding box center [69, 129] width 6 height 6
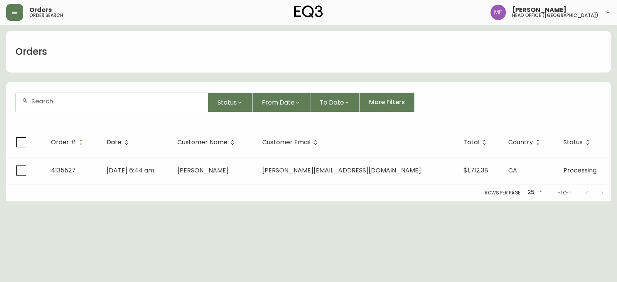
click at [66, 110] on div at bounding box center [112, 102] width 192 height 19
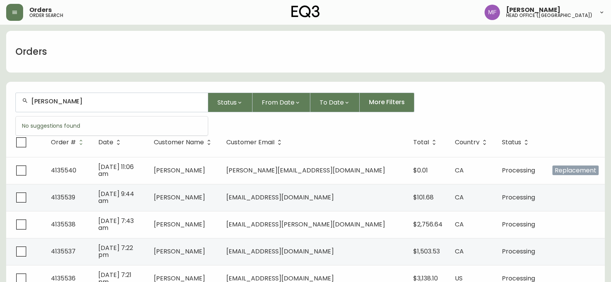
type input "chava hopfer"
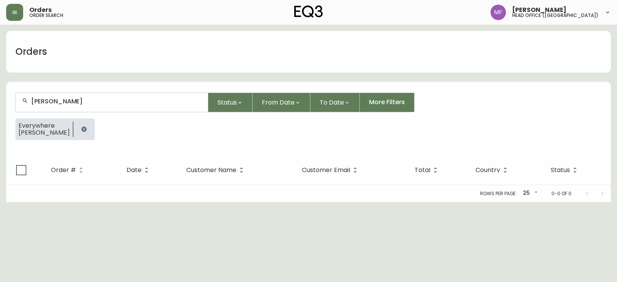
click at [81, 127] on icon "button" at bounding box center [83, 128] width 5 height 5
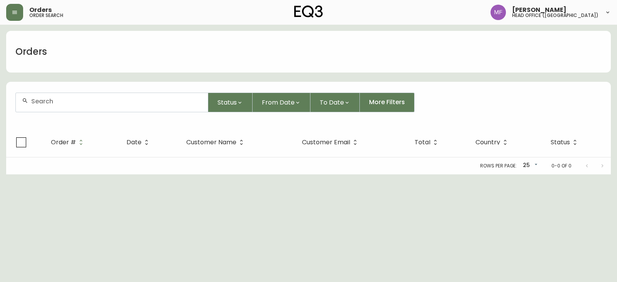
click at [68, 102] on input "text" at bounding box center [116, 101] width 170 height 7
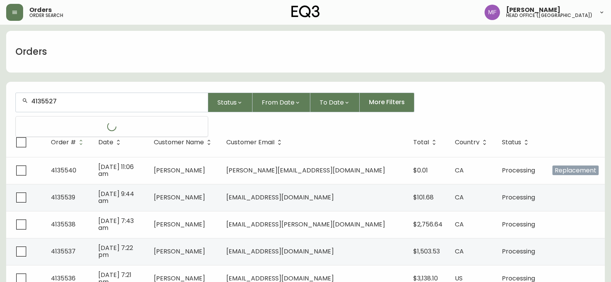
type input "4135527"
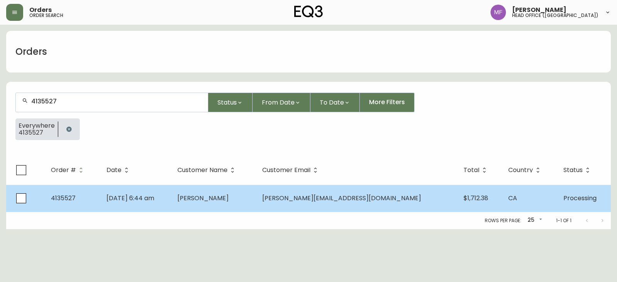
click at [256, 195] on td "judith sarazin" at bounding box center [213, 198] width 85 height 27
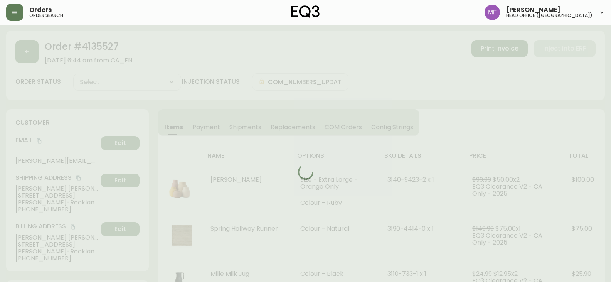
type input "Processing"
select select "PROCESSING"
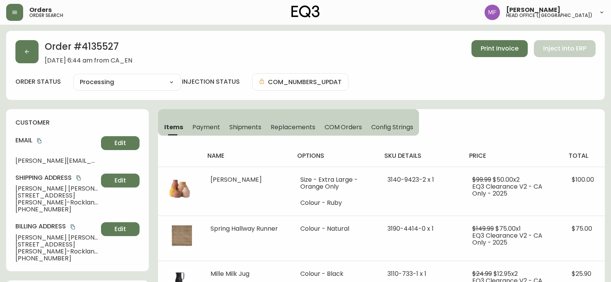
click at [106, 46] on h2 "Order # 4135527" at bounding box center [89, 48] width 88 height 17
click at [113, 45] on h2 "Order # 4135527" at bounding box center [89, 48] width 88 height 17
drag, startPoint x: 62, startPoint y: 189, endPoint x: 0, endPoint y: 189, distance: 62.5
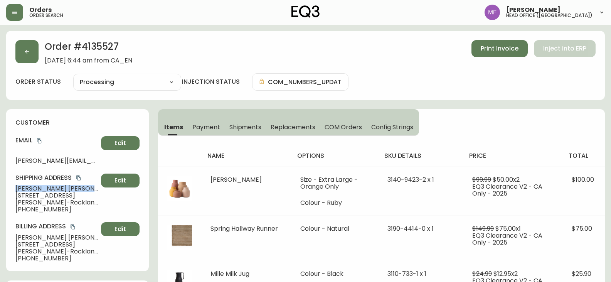
click at [115, 52] on h2 "Order # 4135527" at bounding box center [89, 48] width 88 height 17
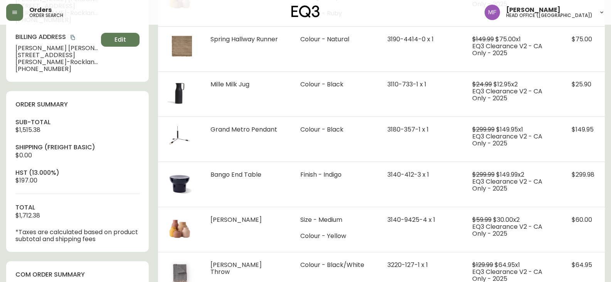
scroll to position [231, 0]
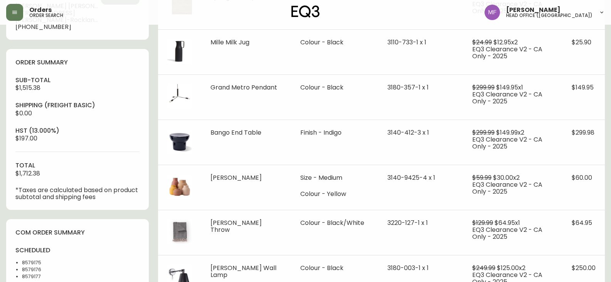
click at [34, 263] on li "8579175" at bounding box center [47, 262] width 51 height 7
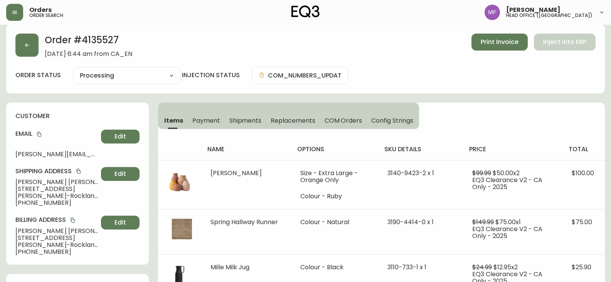
scroll to position [0, 0]
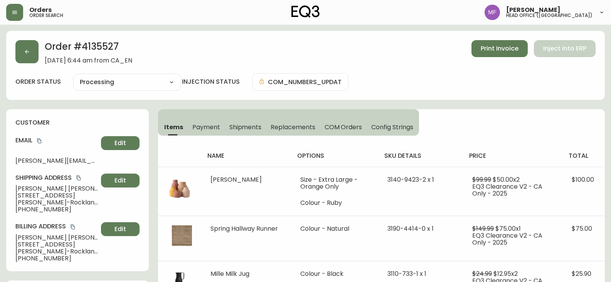
click at [94, 46] on h2 "Order # 4135527" at bounding box center [89, 48] width 88 height 17
click at [99, 42] on h2 "Order # 4135527" at bounding box center [89, 48] width 88 height 17
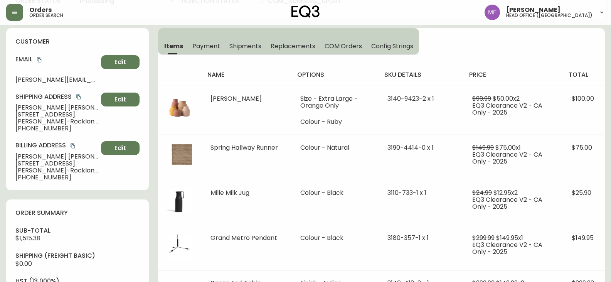
scroll to position [193, 0]
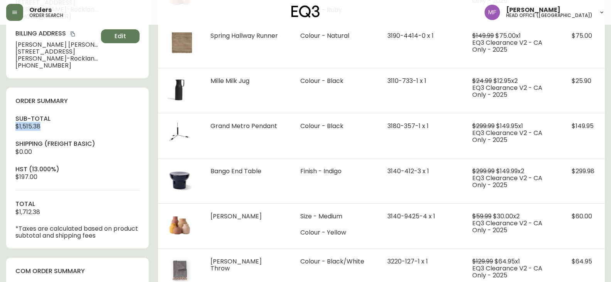
drag, startPoint x: 42, startPoint y: 127, endPoint x: 5, endPoint y: 127, distance: 37.0
drag, startPoint x: 45, startPoint y: 212, endPoint x: 2, endPoint y: 215, distance: 43.3
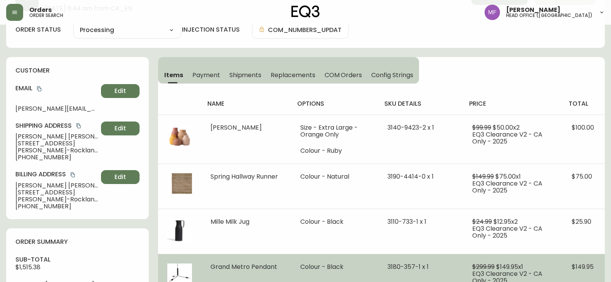
scroll to position [0, 0]
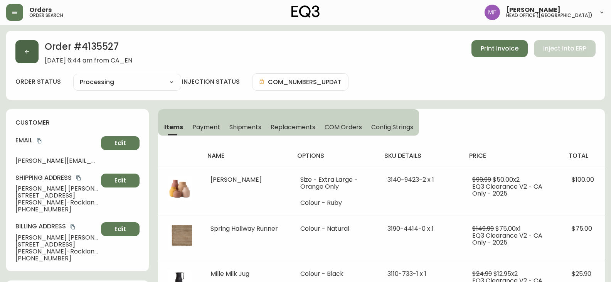
click at [35, 57] on button "button" at bounding box center [26, 51] width 23 height 23
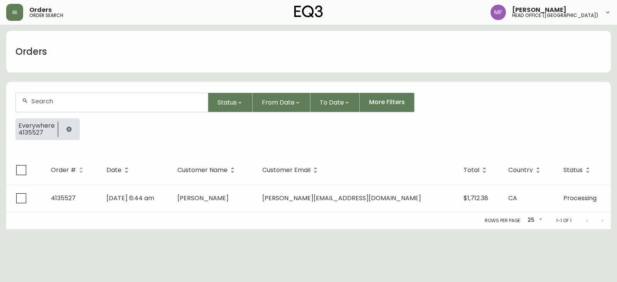
click at [68, 126] on icon "button" at bounding box center [69, 129] width 6 height 6
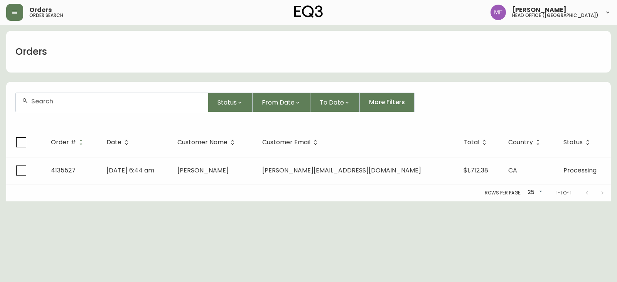
click at [71, 107] on div at bounding box center [112, 102] width 192 height 19
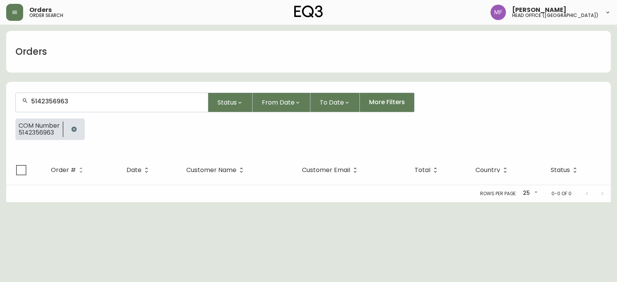
click at [80, 131] on button "button" at bounding box center [73, 128] width 15 height 15
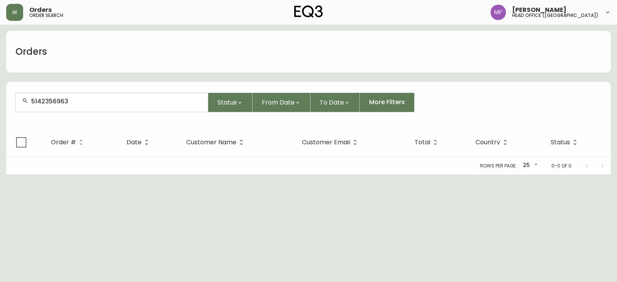
click at [78, 108] on div "5142356963" at bounding box center [112, 102] width 192 height 19
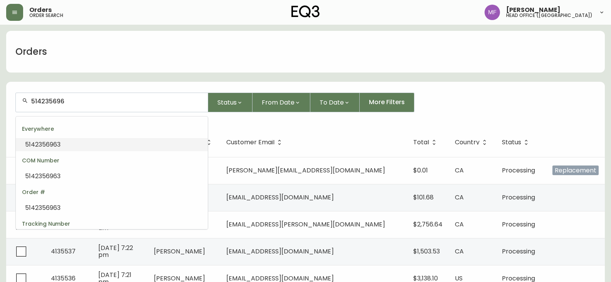
type input "5142356963"
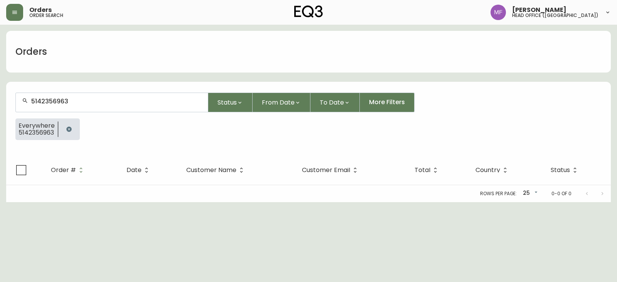
click at [71, 129] on icon "button" at bounding box center [68, 128] width 5 height 5
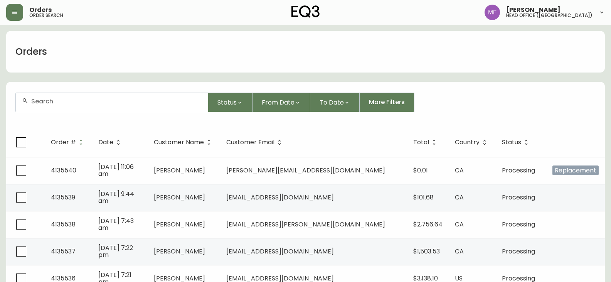
click at [74, 105] on input "text" at bounding box center [116, 101] width 170 height 7
type input "8532079"
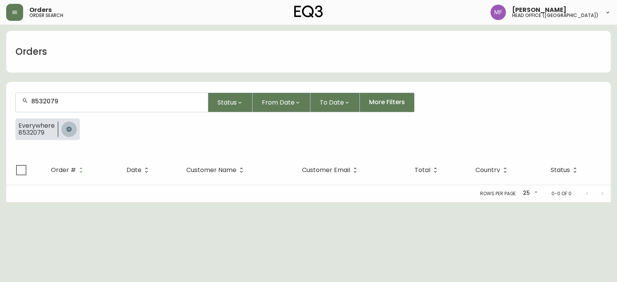
click at [67, 125] on button "button" at bounding box center [68, 128] width 15 height 15
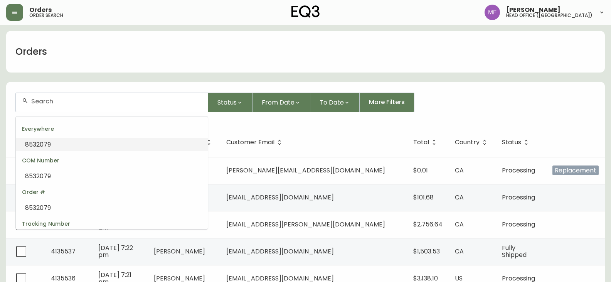
click at [80, 103] on input "text" at bounding box center [116, 101] width 170 height 7
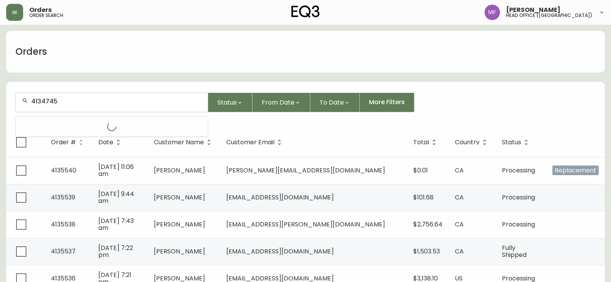
type input "4134745"
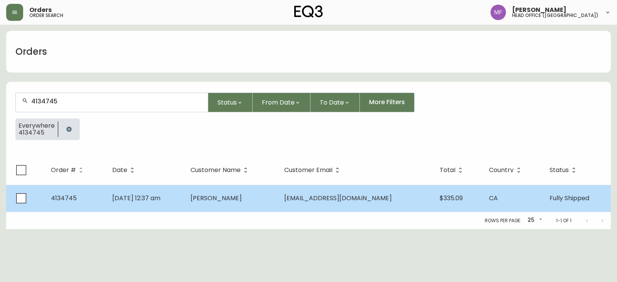
click at [278, 194] on td "Kaden Romich" at bounding box center [231, 198] width 94 height 27
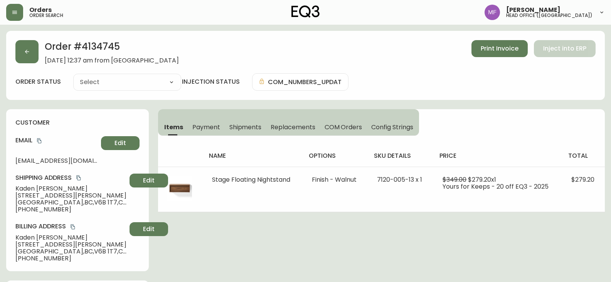
type input "Fully Shipped"
click at [253, 120] on button "Shipments" at bounding box center [246, 126] width 42 height 17
select select "FULLY_SHIPPED"
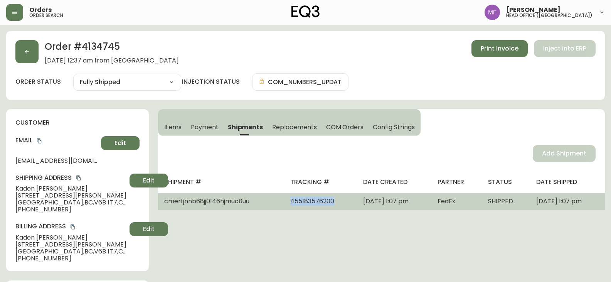
drag, startPoint x: 317, startPoint y: 201, endPoint x: 266, endPoint y: 202, distance: 51.3
click at [284, 202] on td "455183576200" at bounding box center [320, 201] width 73 height 17
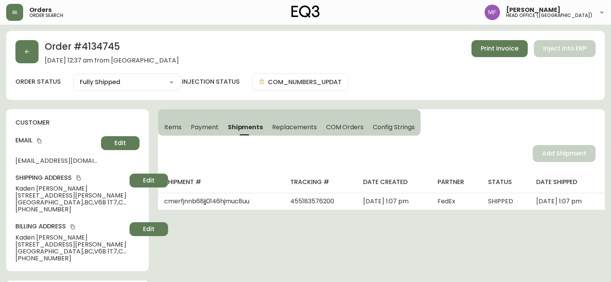
click at [170, 128] on span "Items" at bounding box center [172, 127] width 17 height 8
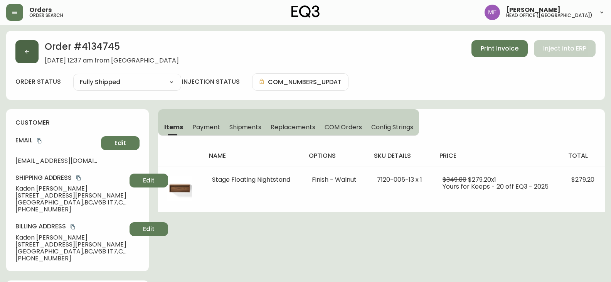
click at [30, 59] on button "button" at bounding box center [26, 51] width 23 height 23
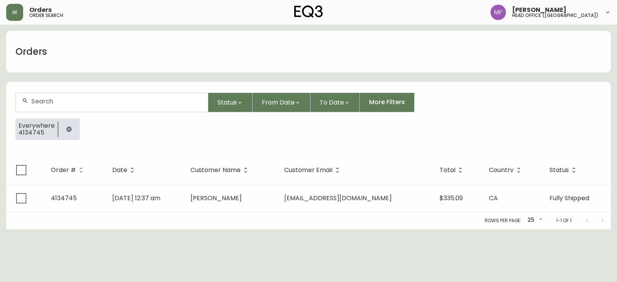
click at [62, 125] on button "button" at bounding box center [68, 128] width 15 height 15
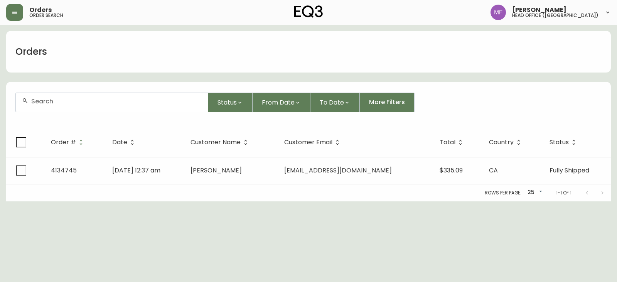
click at [59, 105] on input "text" at bounding box center [116, 101] width 170 height 7
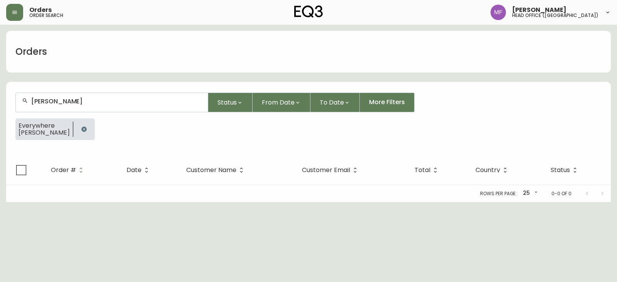
click at [56, 100] on input "garrett-rempel" at bounding box center [116, 101] width 170 height 7
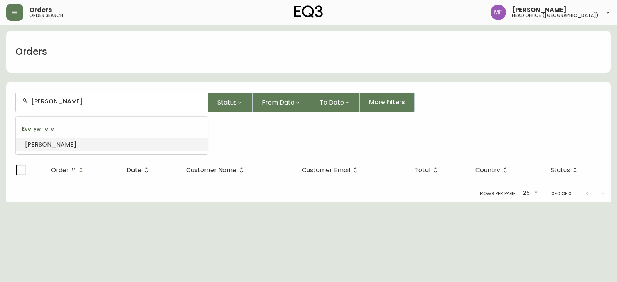
type input "garrettrempel"
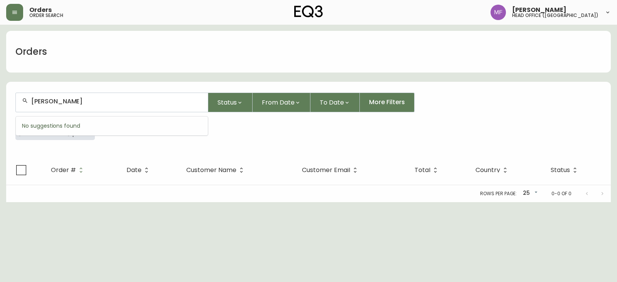
type input "garrett rempel"
click at [79, 132] on button "button" at bounding box center [83, 128] width 15 height 15
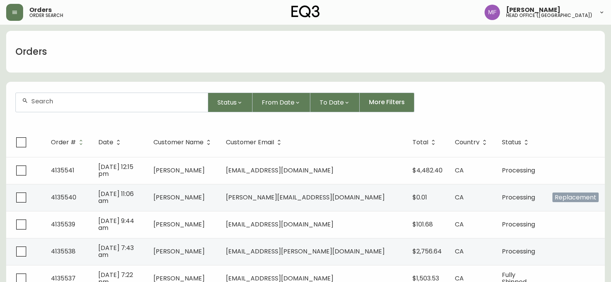
click at [70, 109] on div at bounding box center [112, 102] width 192 height 19
type input "4135527"
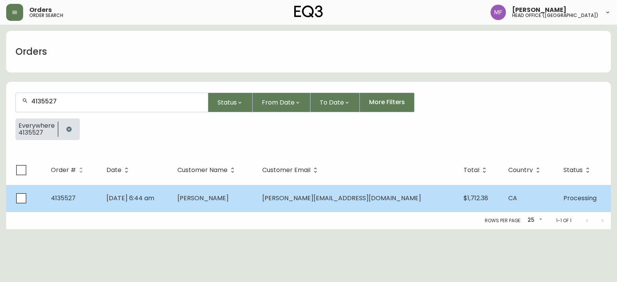
click at [229, 200] on span "judith sarazin" at bounding box center [202, 198] width 51 height 9
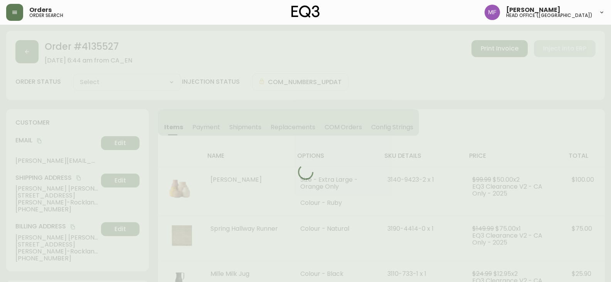
type input "Processing"
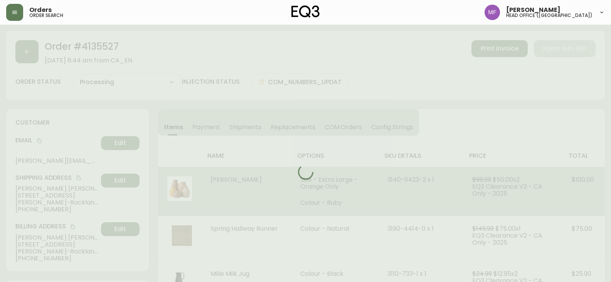
select select "PROCESSING"
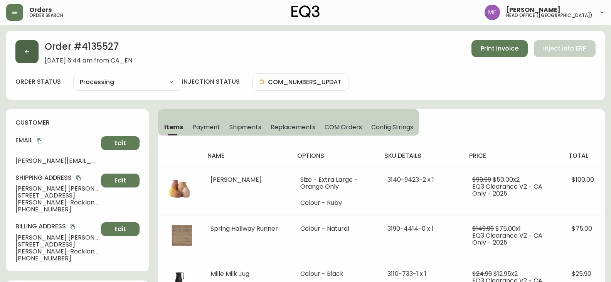
click at [30, 53] on button "button" at bounding box center [26, 51] width 23 height 23
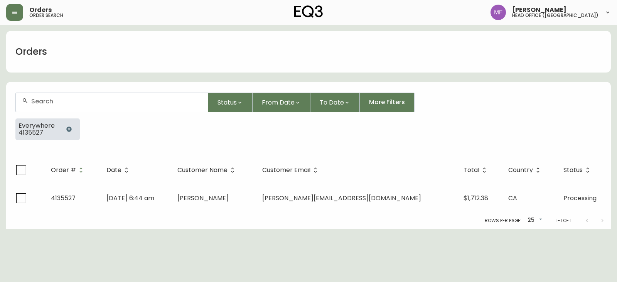
click at [69, 125] on button "button" at bounding box center [68, 128] width 15 height 15
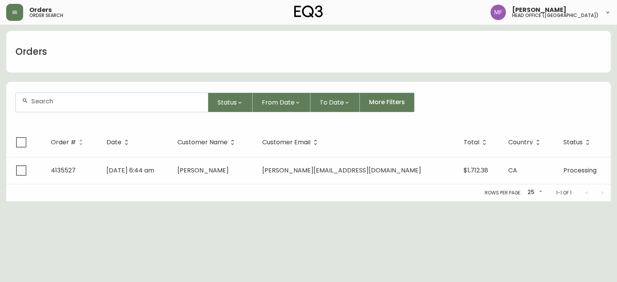
click at [67, 107] on div at bounding box center [112, 102] width 192 height 19
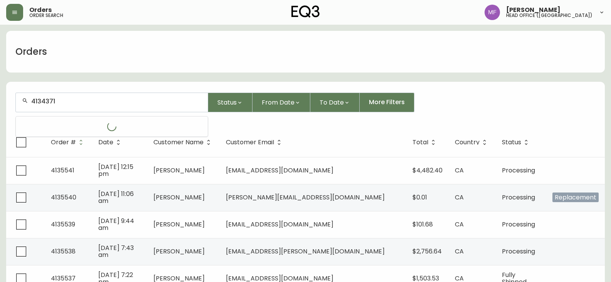
type input "4134371"
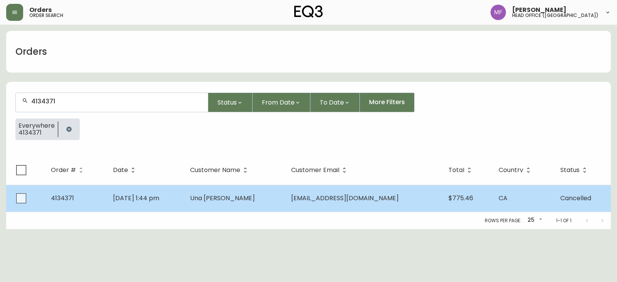
click at [255, 199] on span "Una Esden-Tempski" at bounding box center [222, 198] width 65 height 9
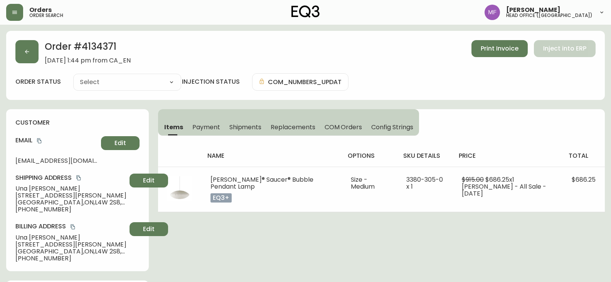
type input "Cancelled"
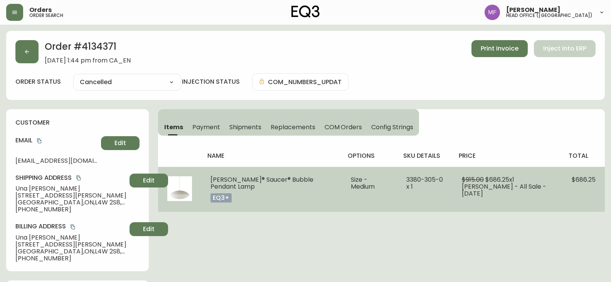
select select "CANCELLED"
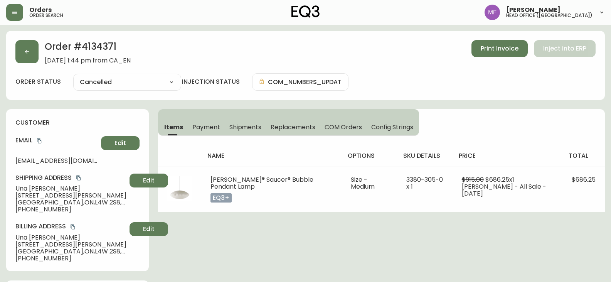
click at [32, 51] on button "button" at bounding box center [26, 51] width 23 height 23
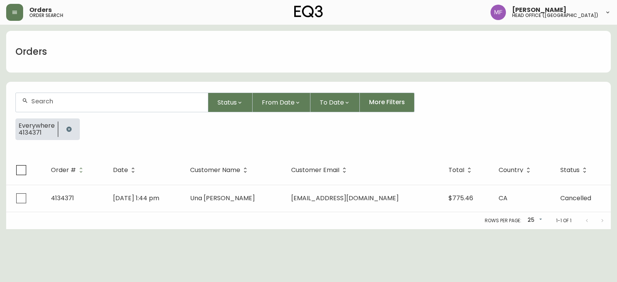
click at [68, 128] on icon "button" at bounding box center [68, 128] width 5 height 5
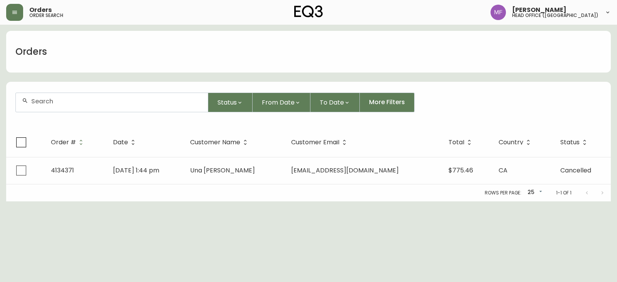
click at [56, 105] on div at bounding box center [112, 102] width 192 height 19
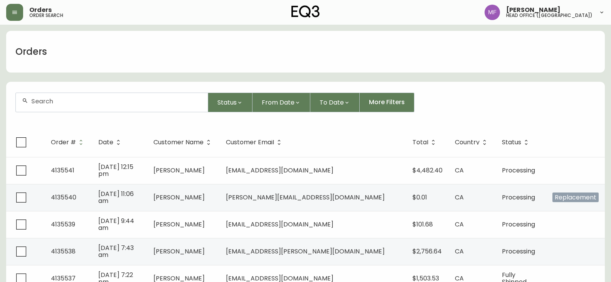
click at [79, 104] on input "text" at bounding box center [116, 101] width 170 height 7
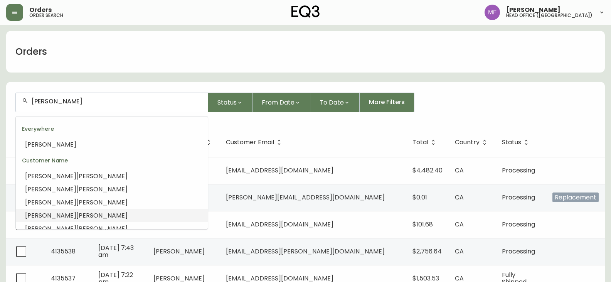
drag, startPoint x: 117, startPoint y: 109, endPoint x: 1, endPoint y: 92, distance: 117.0
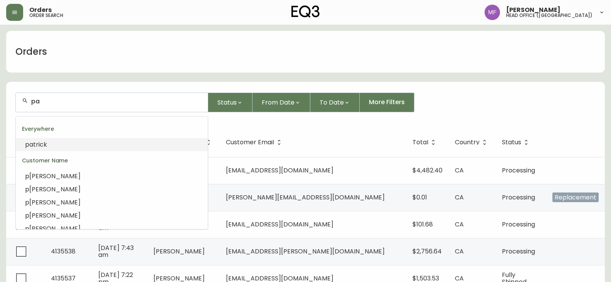
type input "p"
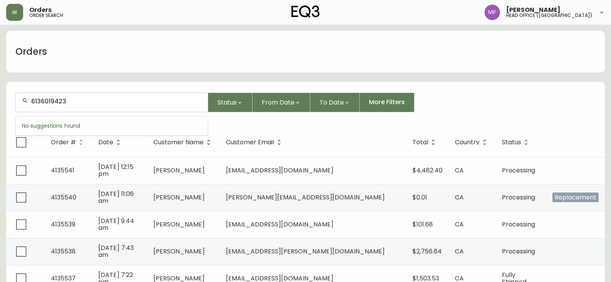
type input "6136019423"
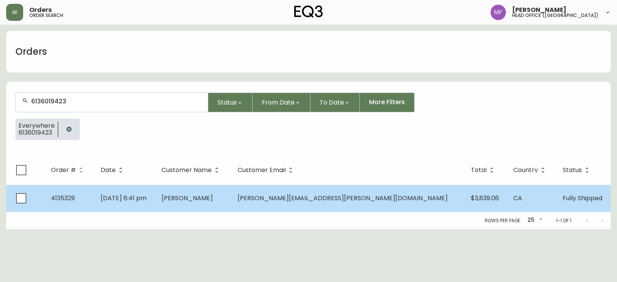
click at [212, 203] on td "Patrick Travers" at bounding box center [193, 198] width 76 height 27
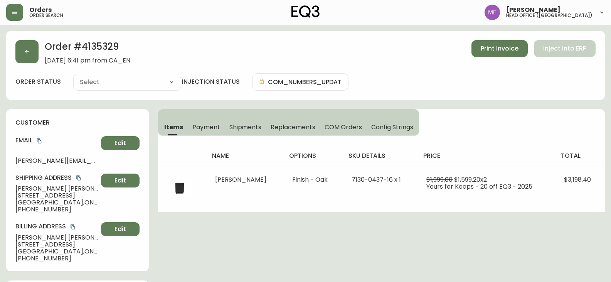
type input "Fully Shipped"
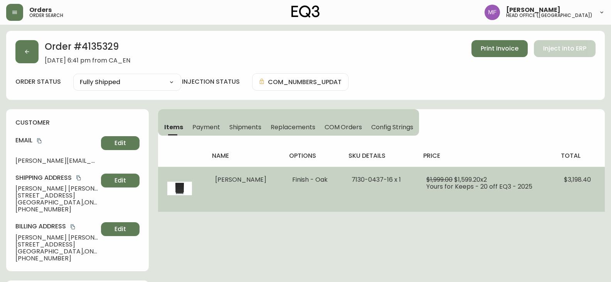
select select "FULLY_SHIPPED"
click at [319, 199] on td "Finish - Oak" at bounding box center [313, 189] width 60 height 45
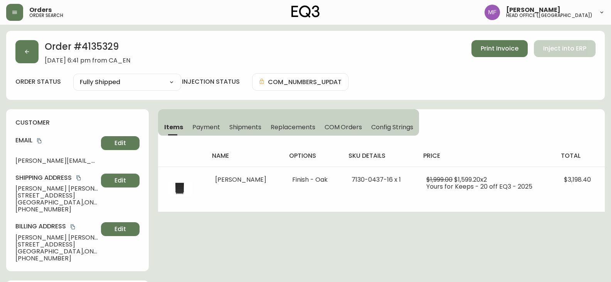
click at [594, 73] on div "Order # 4135329 September 13, 2025 at 6:41 pm from CA_EN Print Invoice Inject i…" at bounding box center [305, 65] width 599 height 69
drag, startPoint x: 61, startPoint y: 208, endPoint x: 23, endPoint y: 208, distance: 37.8
click at [23, 208] on span "+16136019423" at bounding box center [56, 209] width 83 height 7
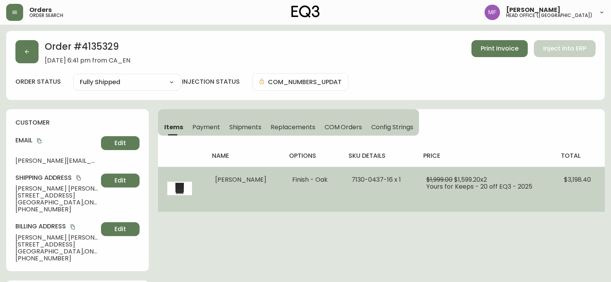
click at [489, 206] on td "$1,999.00 $1,599.20 x 2 Yours for Keeps - 20 off EQ3 - 2025" at bounding box center [485, 189] width 137 height 45
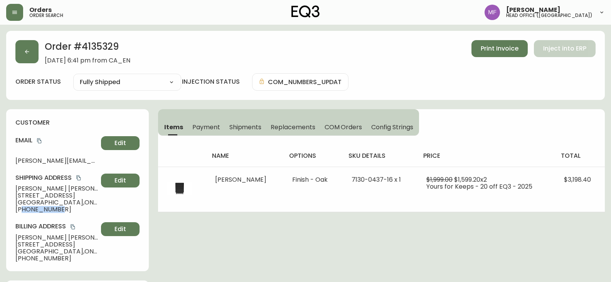
drag, startPoint x: 57, startPoint y: 210, endPoint x: 31, endPoint y: 217, distance: 26.4
click at [23, 211] on span "+16136019423" at bounding box center [56, 209] width 83 height 7
click at [59, 210] on span "+16136019423" at bounding box center [56, 209] width 83 height 7
click at [110, 47] on h2 "Order # 4135329" at bounding box center [88, 48] width 86 height 17
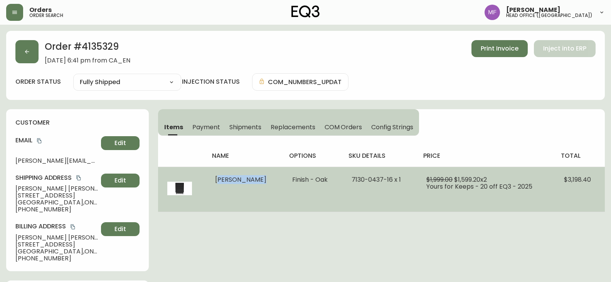
drag, startPoint x: 257, startPoint y: 179, endPoint x: 217, endPoint y: 179, distance: 40.1
click at [217, 179] on td "Marcel Chest" at bounding box center [244, 189] width 77 height 45
click at [382, 207] on td "7130-0437-16 x 1" at bounding box center [379, 189] width 75 height 45
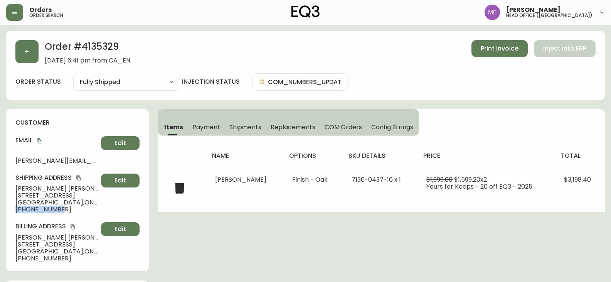
drag, startPoint x: 60, startPoint y: 211, endPoint x: 17, endPoint y: 211, distance: 43.2
click at [17, 211] on span "+16136019423" at bounding box center [56, 209] width 83 height 7
click at [38, 138] on icon "copy" at bounding box center [39, 140] width 5 height 5
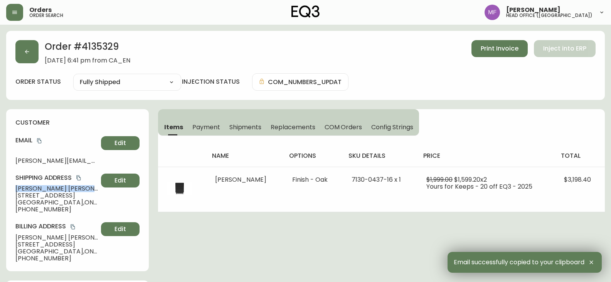
drag, startPoint x: 63, startPoint y: 189, endPoint x: 7, endPoint y: 188, distance: 56.3
click at [7, 188] on div "customer Email travers.patrick@gmail.com Edit Shipping Address Patrick Travers …" at bounding box center [77, 190] width 143 height 162
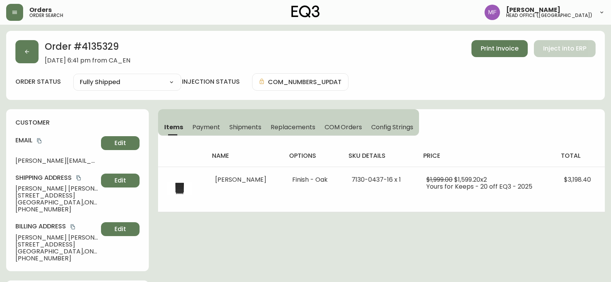
click at [110, 49] on h2 "Order # 4135329" at bounding box center [88, 48] width 86 height 17
drag, startPoint x: 62, startPoint y: 189, endPoint x: 8, endPoint y: 187, distance: 54.0
click at [8, 187] on div "customer Email travers.patrick@gmail.com Edit Shipping Address Patrick Travers …" at bounding box center [77, 190] width 143 height 162
drag, startPoint x: 54, startPoint y: 205, endPoint x: 80, endPoint y: 202, distance: 25.6
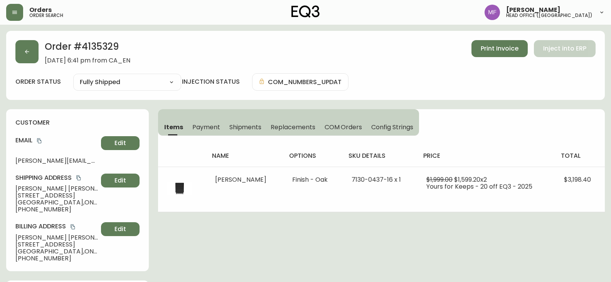
click at [80, 202] on span "Toronto , ON , M5R 3C6 , CA" at bounding box center [56, 202] width 83 height 7
click at [104, 44] on h2 "Order # 4135329" at bounding box center [88, 48] width 86 height 17
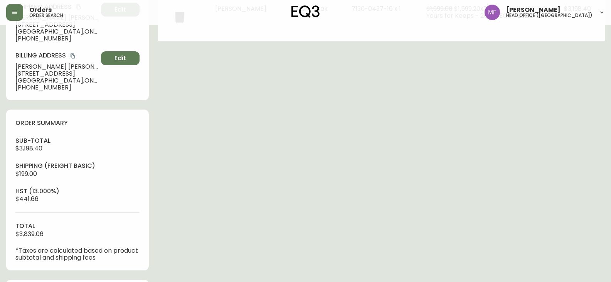
scroll to position [270, 0]
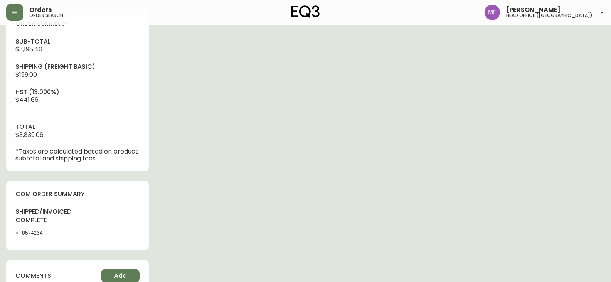
click at [34, 234] on li "8574264" at bounding box center [47, 232] width 51 height 7
click at [195, 199] on div "Order # 4135329 September 13, 2025 at 6:41 pm from CA_EN Print Invoice Inject i…" at bounding box center [305, 79] width 599 height 636
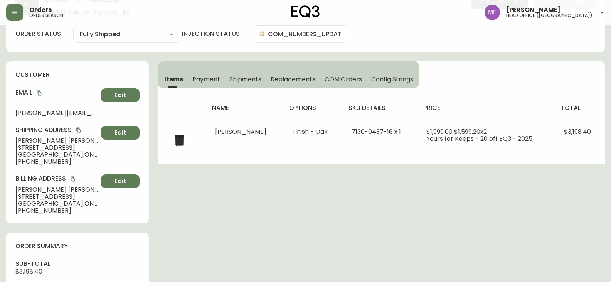
scroll to position [0, 0]
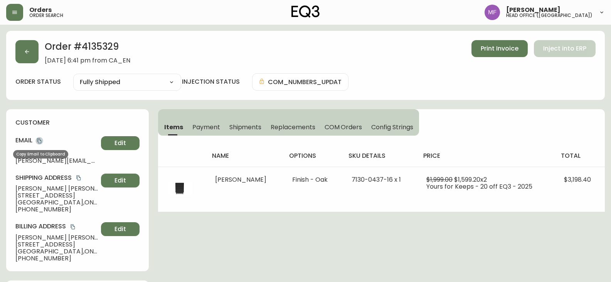
click at [40, 139] on icon "copy" at bounding box center [39, 140] width 4 height 5
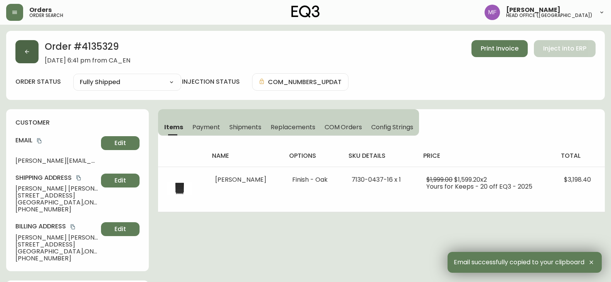
click at [34, 52] on button "button" at bounding box center [26, 51] width 23 height 23
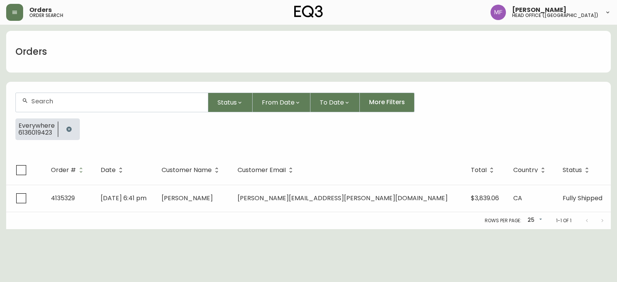
click at [74, 128] on button "button" at bounding box center [68, 128] width 15 height 15
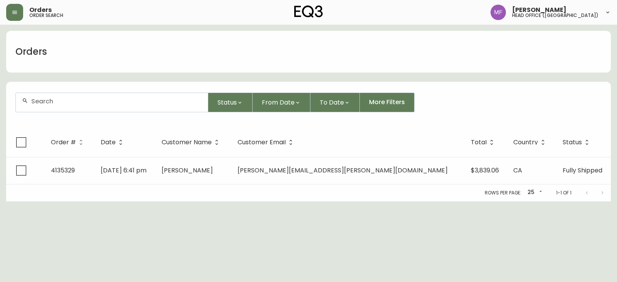
click at [62, 110] on div at bounding box center [112, 102] width 192 height 19
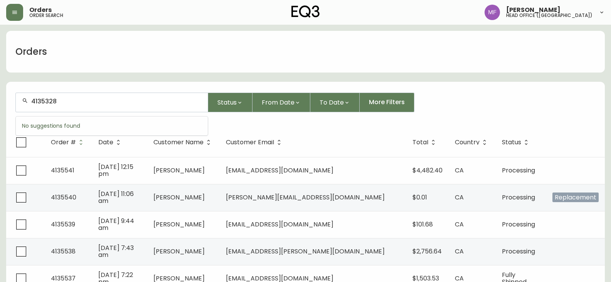
type input "4135328"
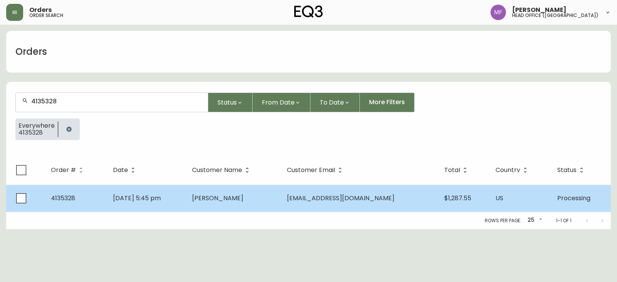
click at [216, 199] on td "Ioana Zamfir" at bounding box center [233, 198] width 95 height 27
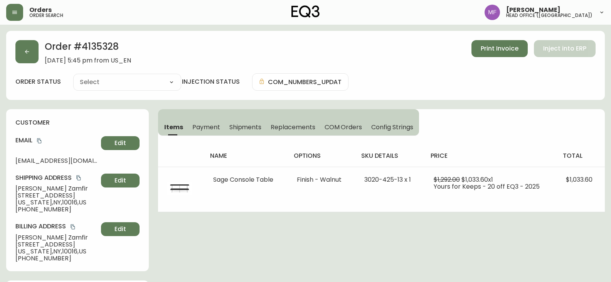
type input "Processing"
select select "PROCESSING"
click at [33, 51] on button "button" at bounding box center [26, 51] width 23 height 23
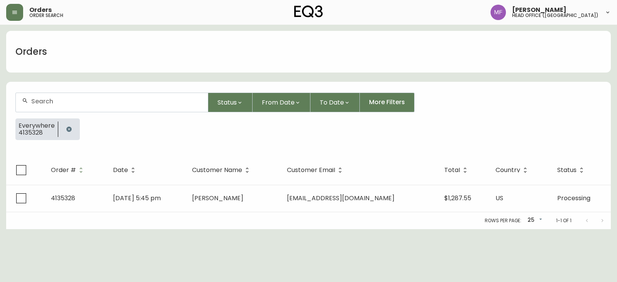
drag, startPoint x: 70, startPoint y: 132, endPoint x: 71, endPoint y: 107, distance: 25.1
click at [70, 131] on button "button" at bounding box center [68, 128] width 15 height 15
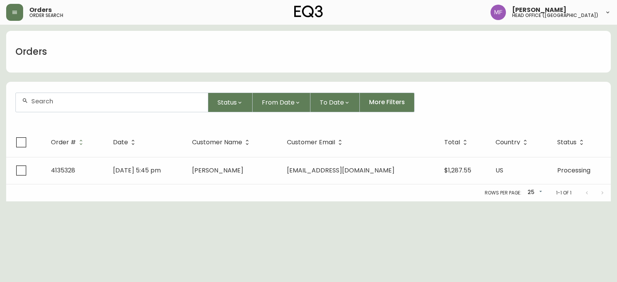
click at [70, 106] on div at bounding box center [112, 102] width 192 height 19
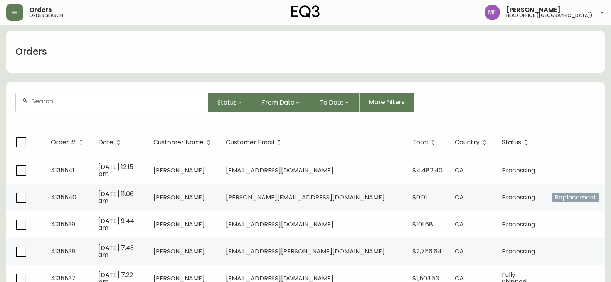
paste input "4135328"
type input "4135328"
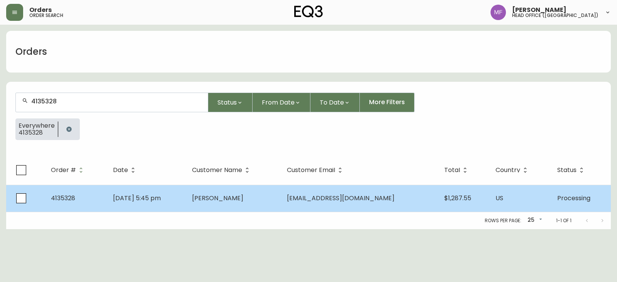
click at [157, 201] on span "Sep 13 2025, 5:45 pm" at bounding box center [137, 198] width 48 height 9
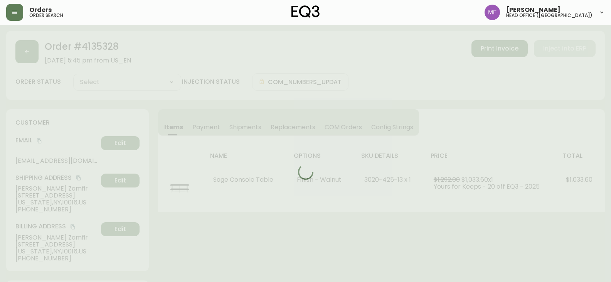
type input "Processing"
select select "PROCESSING"
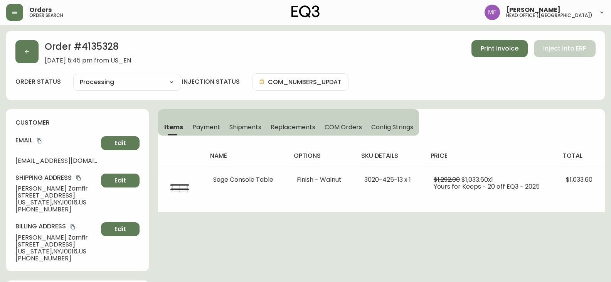
click at [98, 44] on h2 "Order # 4135328" at bounding box center [88, 48] width 86 height 17
click at [98, 45] on h2 "Order # 4135328" at bounding box center [88, 48] width 86 height 17
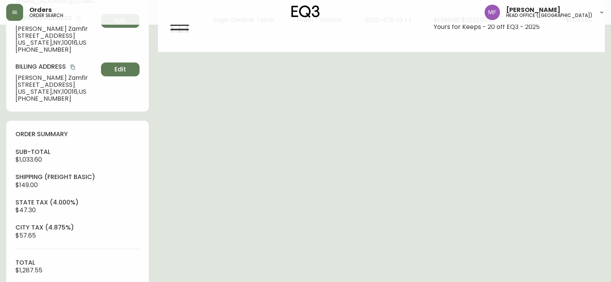
scroll to position [309, 0]
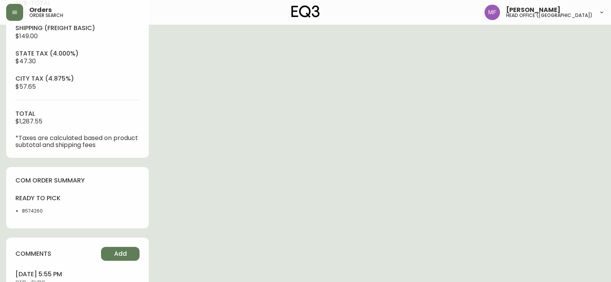
click at [33, 206] on div "ready to pick 8574260" at bounding box center [43, 206] width 57 height 25
drag, startPoint x: 33, startPoint y: 206, endPoint x: 52, endPoint y: 204, distance: 19.1
click at [34, 206] on div "ready to pick 8574260" at bounding box center [43, 206] width 57 height 25
click at [309, 199] on div "Order # 4135328 September 13, 2025 at 5:45 pm from US_EN Print Invoice Inject i…" at bounding box center [305, 27] width 599 height 610
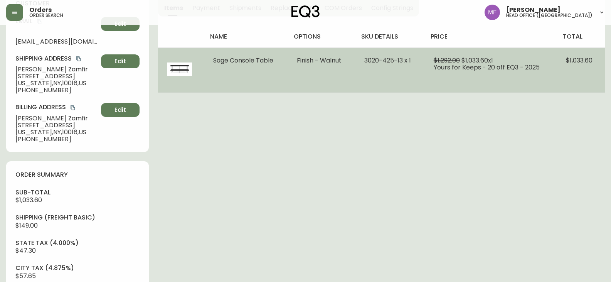
scroll to position [0, 0]
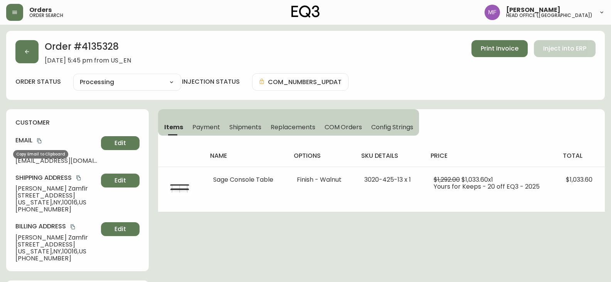
click at [40, 140] on icon "copy" at bounding box center [39, 140] width 5 height 5
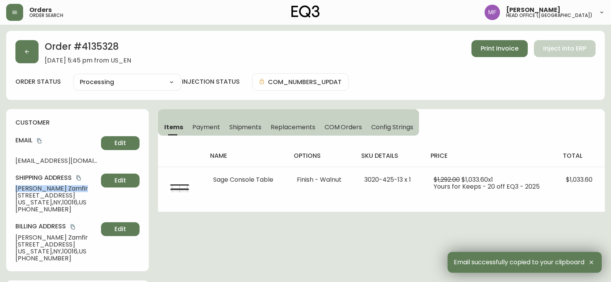
drag, startPoint x: 57, startPoint y: 189, endPoint x: 5, endPoint y: 189, distance: 52.4
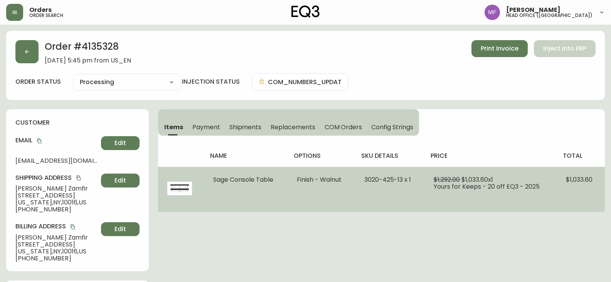
click at [276, 186] on td "Sage Console Table" at bounding box center [246, 189] width 84 height 45
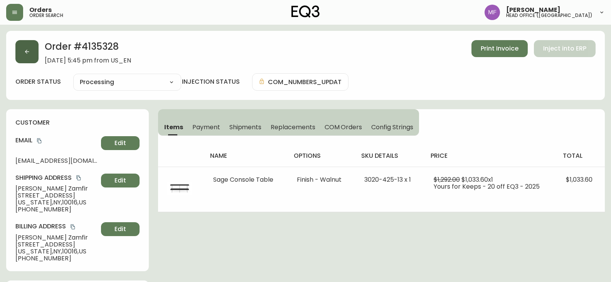
click at [31, 49] on button "button" at bounding box center [26, 51] width 23 height 23
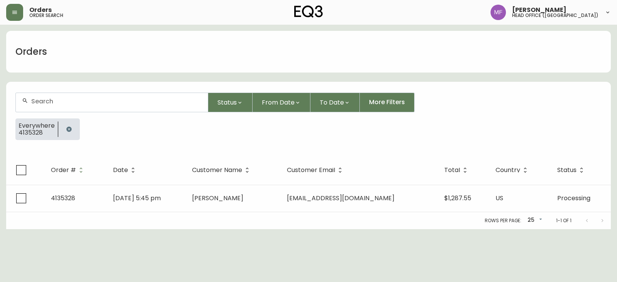
click at [66, 127] on icon "button" at bounding box center [69, 129] width 6 height 6
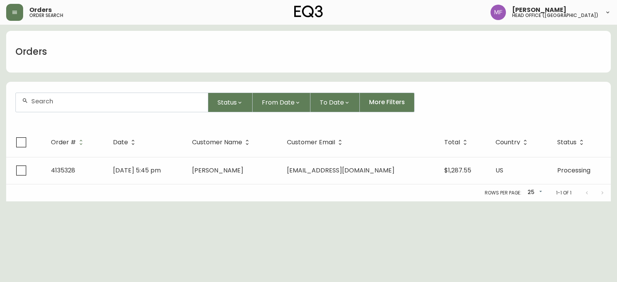
click at [64, 113] on form "Status From Date To Date More Filters" at bounding box center [308, 105] width 605 height 44
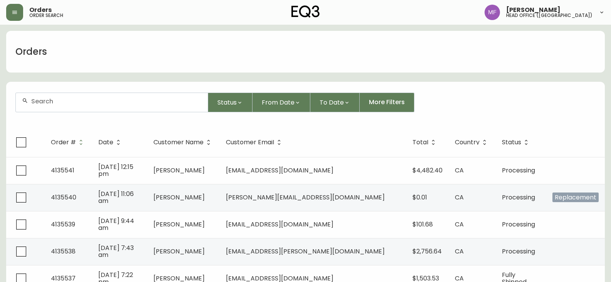
click at [63, 109] on div at bounding box center [112, 102] width 192 height 19
type input "4134989"
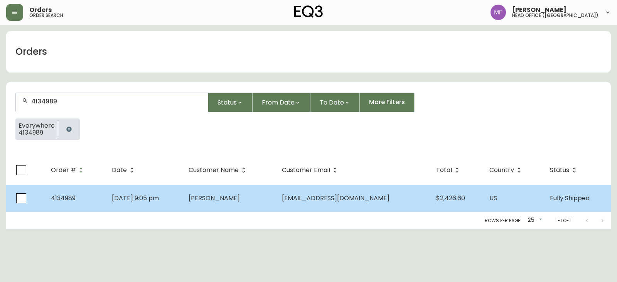
click at [226, 200] on span "Amy Kim" at bounding box center [214, 198] width 51 height 9
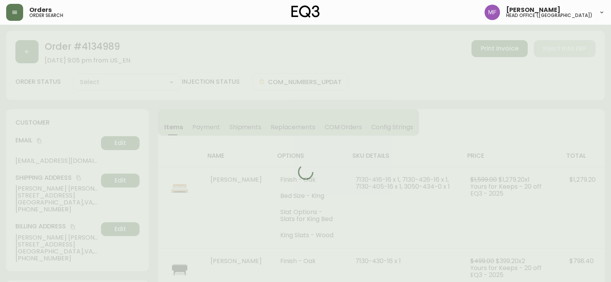
type input "Fully Shipped"
select select "FULLY_SHIPPED"
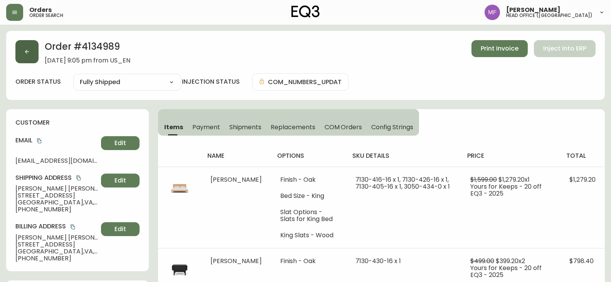
click at [32, 58] on button "button" at bounding box center [26, 51] width 23 height 23
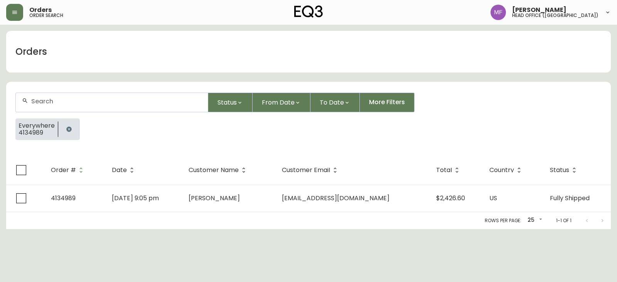
click at [66, 128] on icon "button" at bounding box center [68, 128] width 5 height 5
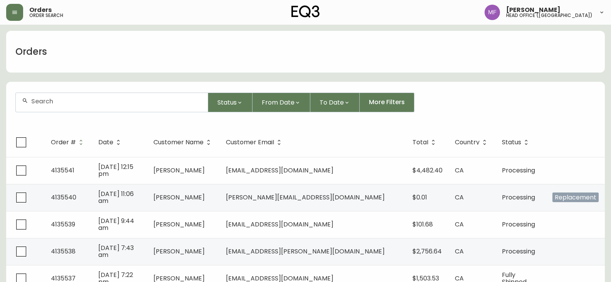
click at [81, 108] on div at bounding box center [112, 102] width 192 height 19
type input "4135328"
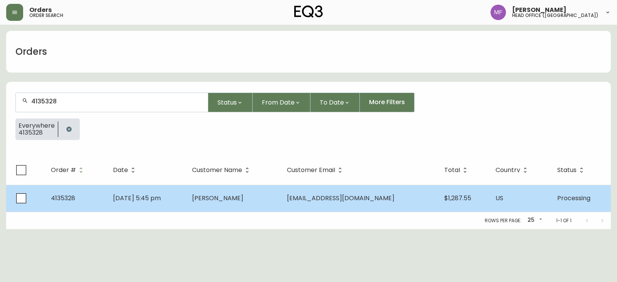
click at [243, 201] on span "Ioana Zamfir" at bounding box center [217, 198] width 51 height 9
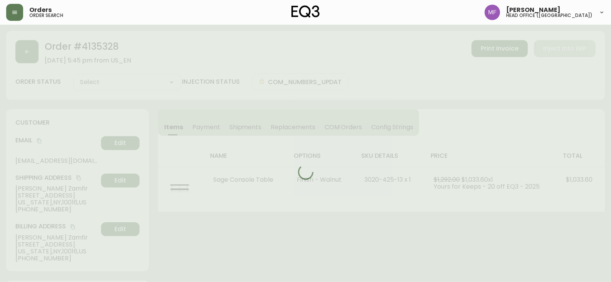
type input "Processing"
select select "PROCESSING"
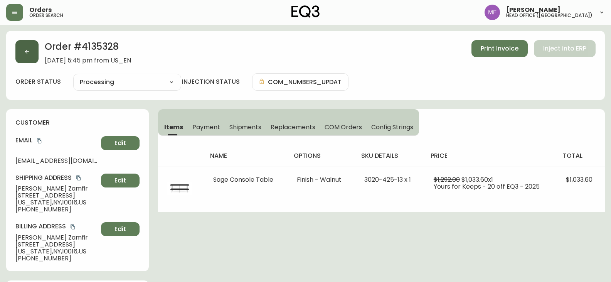
click at [24, 60] on button "button" at bounding box center [26, 51] width 23 height 23
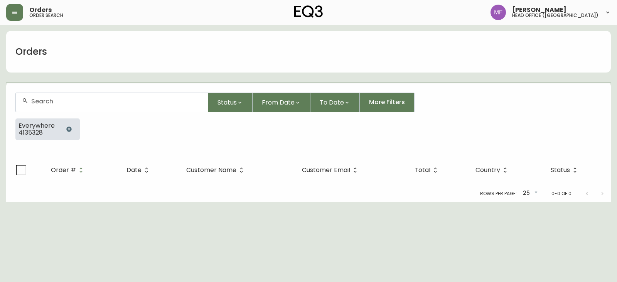
click at [66, 126] on icon "button" at bounding box center [69, 129] width 6 height 6
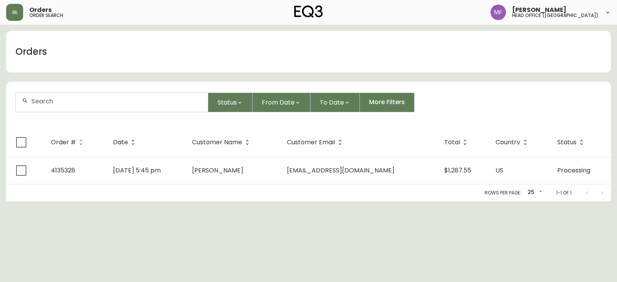
click at [64, 107] on div at bounding box center [112, 102] width 192 height 19
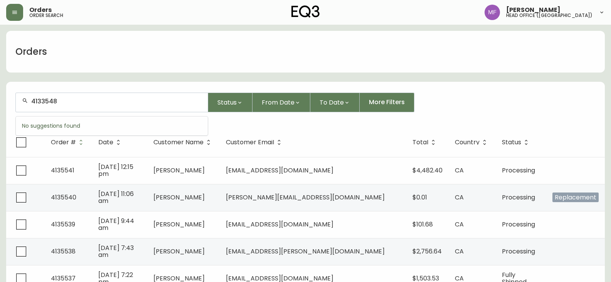
type input "4133548"
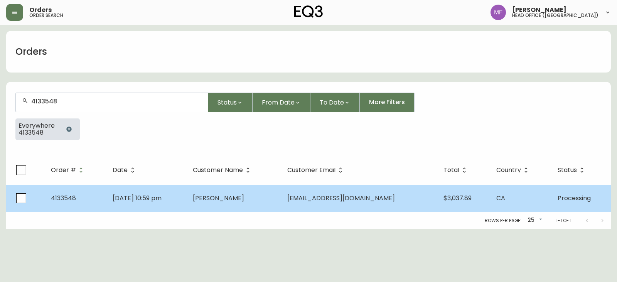
click at [250, 204] on td "Bryan Van Dongen" at bounding box center [234, 198] width 94 height 27
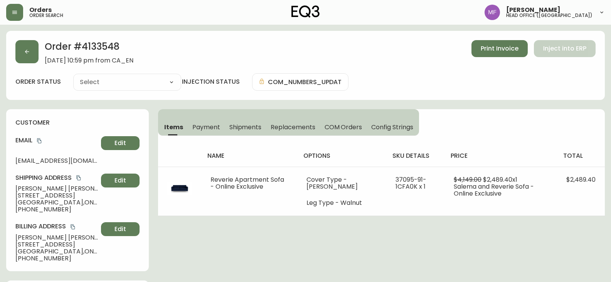
type input "Processing"
select select "PROCESSING"
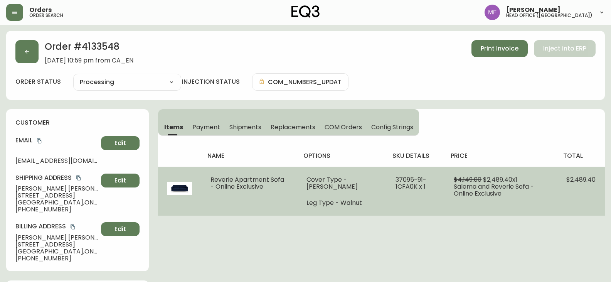
click at [433, 215] on td "37095-91-1CFA0K x 1" at bounding box center [415, 191] width 58 height 49
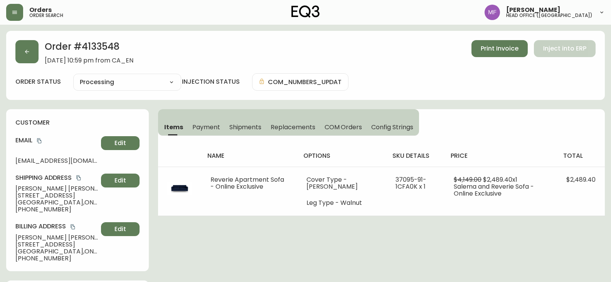
click at [99, 44] on h2 "Order # 4133548" at bounding box center [89, 48] width 89 height 17
click at [23, 56] on button "button" at bounding box center [26, 51] width 23 height 23
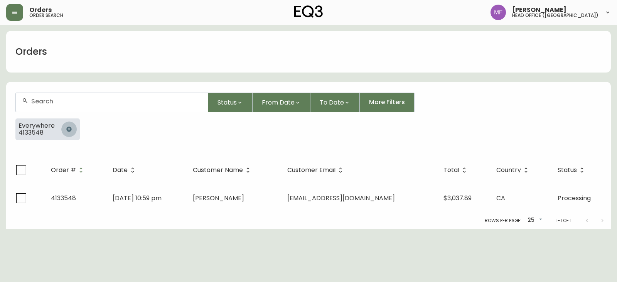
click at [68, 125] on button "button" at bounding box center [68, 128] width 15 height 15
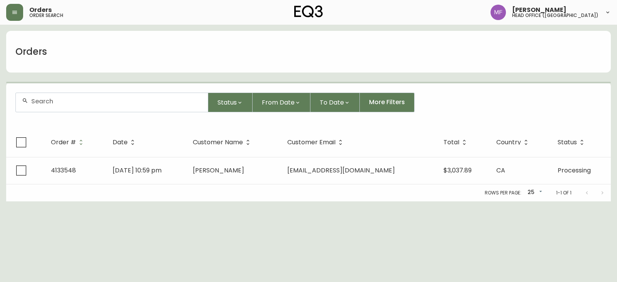
click at [63, 108] on div at bounding box center [112, 102] width 192 height 19
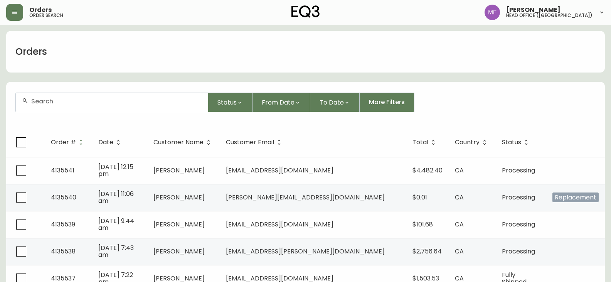
paste input "4133548"
type input "4133548"
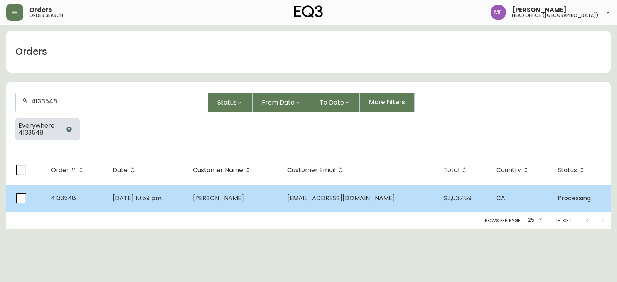
click at [231, 201] on span "Bryan Van Dongen" at bounding box center [218, 198] width 51 height 9
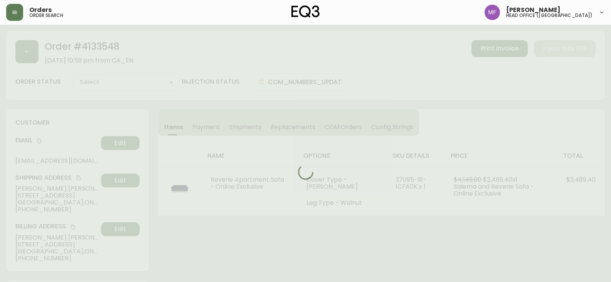
type input "Processing"
select select "PROCESSING"
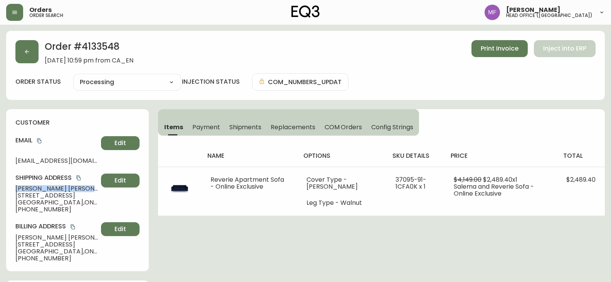
drag, startPoint x: 76, startPoint y: 188, endPoint x: 17, endPoint y: 187, distance: 59.0
click at [17, 187] on span "Bryan Van Dongen" at bounding box center [56, 188] width 83 height 7
click at [112, 42] on h2 "Order # 4133548" at bounding box center [89, 48] width 89 height 17
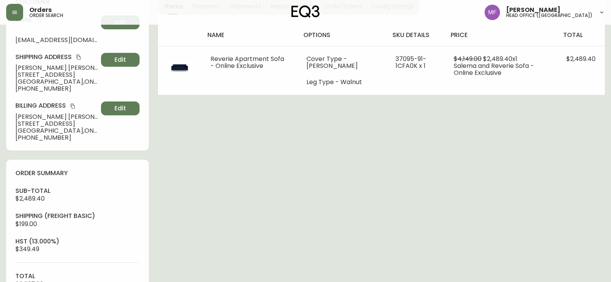
scroll to position [231, 0]
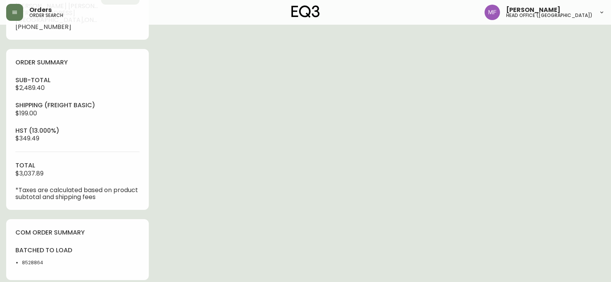
click at [35, 260] on li "8528864" at bounding box center [47, 262] width 51 height 7
click at [236, 211] on div "Order # 4133548 June 3, 2025 at 10:59 pm from CA_EN Print Invoice Inject into E…" at bounding box center [305, 112] width 599 height 627
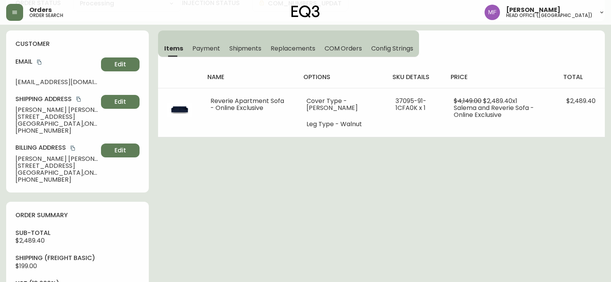
scroll to position [0, 0]
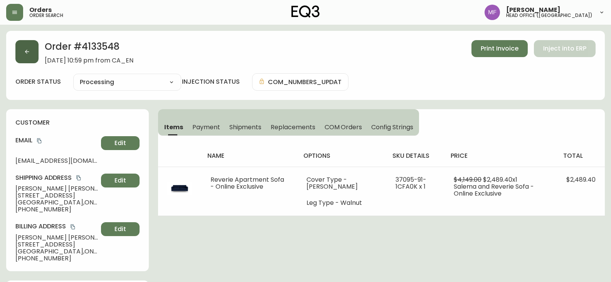
click at [27, 59] on button "button" at bounding box center [26, 51] width 23 height 23
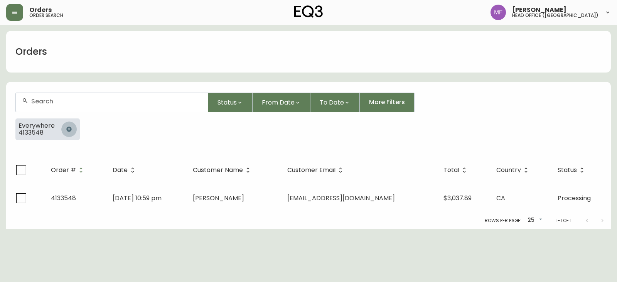
click at [64, 128] on button "button" at bounding box center [68, 128] width 15 height 15
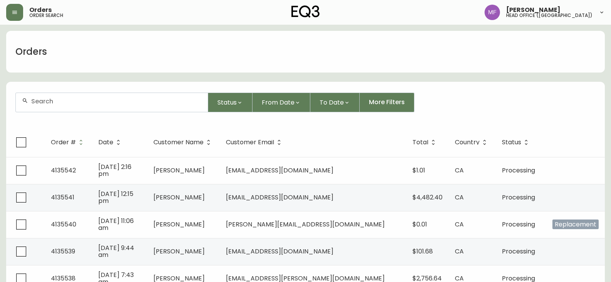
click at [66, 110] on div at bounding box center [112, 102] width 192 height 19
type input "jennie yap"
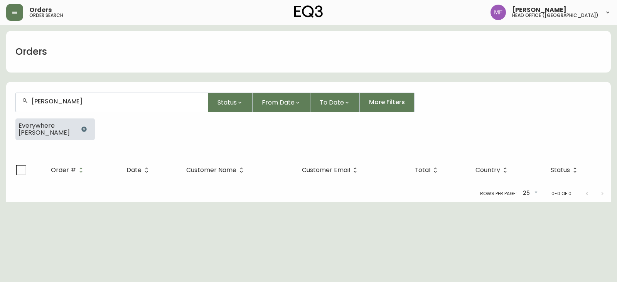
click at [76, 128] on button "button" at bounding box center [83, 128] width 15 height 15
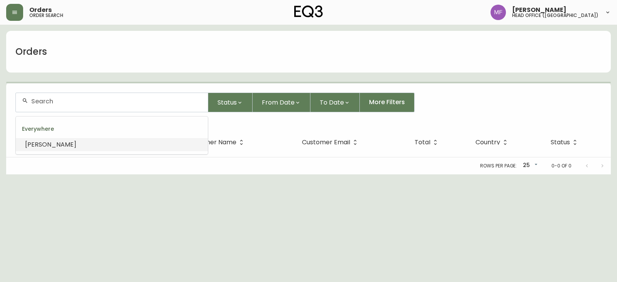
click at [69, 104] on input "text" at bounding box center [116, 101] width 170 height 7
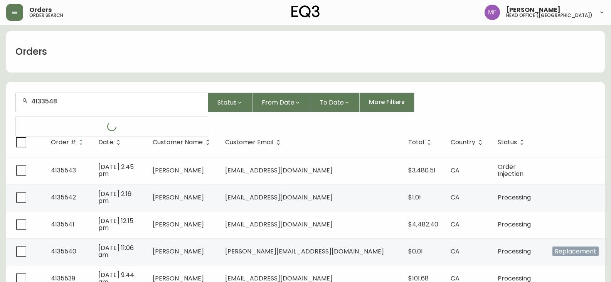
type input "4133548"
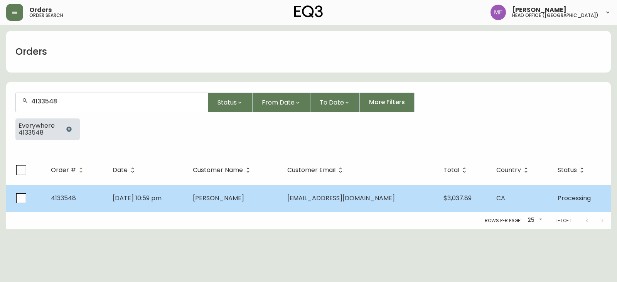
click at [281, 205] on td "Bryan Van Dongen" at bounding box center [234, 198] width 94 height 27
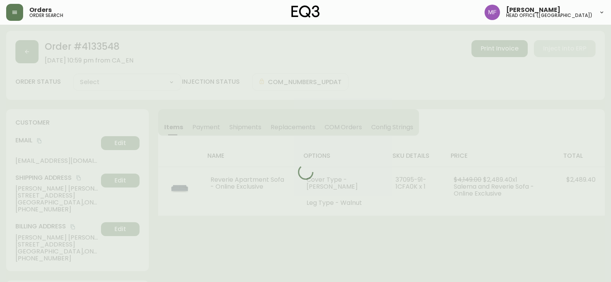
type input "Processing"
select select "PROCESSING"
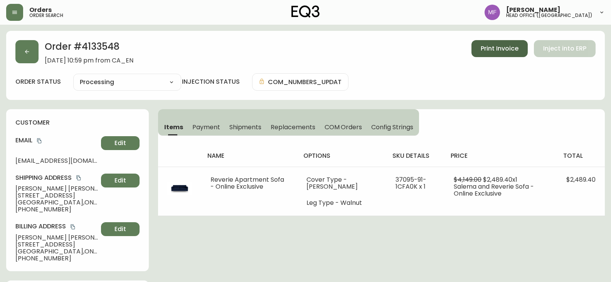
click at [483, 53] on span "Print Invoice" at bounding box center [500, 48] width 38 height 8
click at [534, 117] on div "Items Payment Shipments Replacements COM Orders Config Strings name options sku…" at bounding box center [381, 162] width 447 height 107
click at [34, 53] on button "button" at bounding box center [26, 51] width 23 height 23
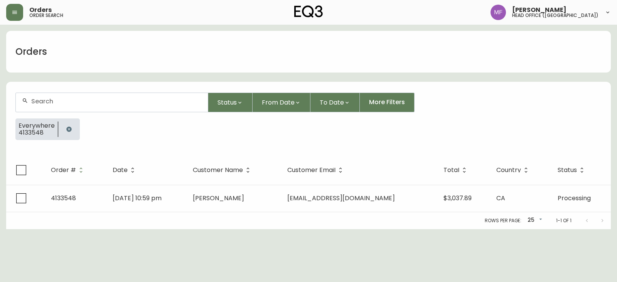
click at [73, 134] on button "button" at bounding box center [68, 128] width 15 height 15
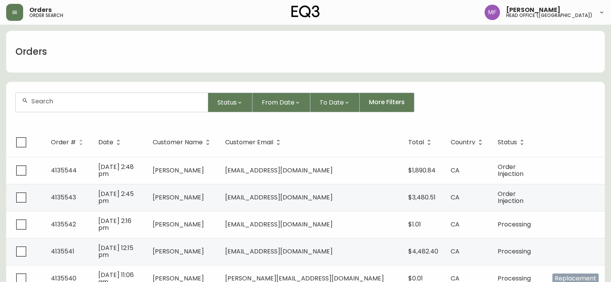
click at [68, 106] on div at bounding box center [112, 102] width 192 height 19
type input "peter deer"
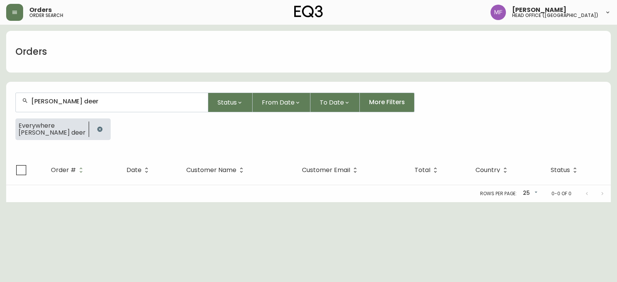
click at [97, 128] on icon "button" at bounding box center [100, 129] width 6 height 6
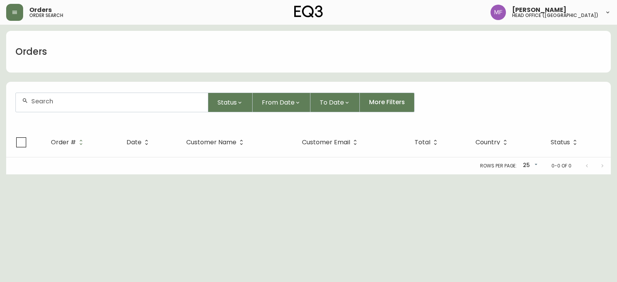
click at [68, 104] on input "text" at bounding box center [116, 101] width 170 height 7
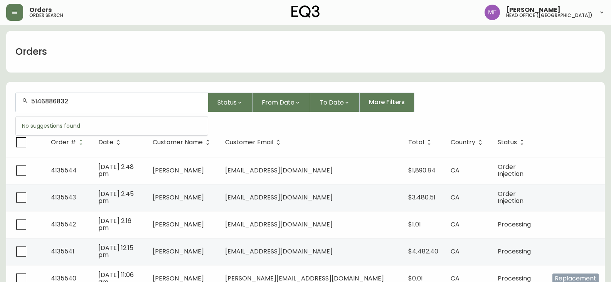
type input "5146886832"
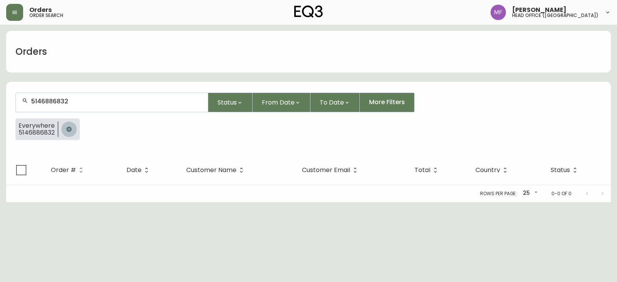
click at [67, 132] on icon "button" at bounding box center [69, 129] width 6 height 6
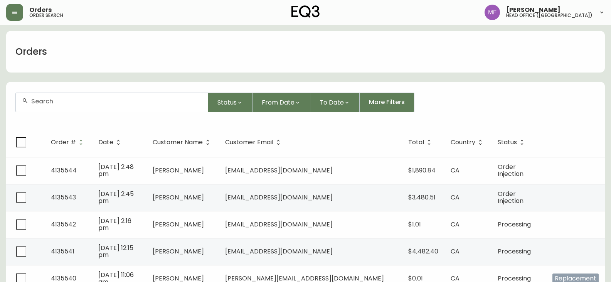
click at [84, 96] on div at bounding box center [112, 102] width 192 height 19
type input "4103161"
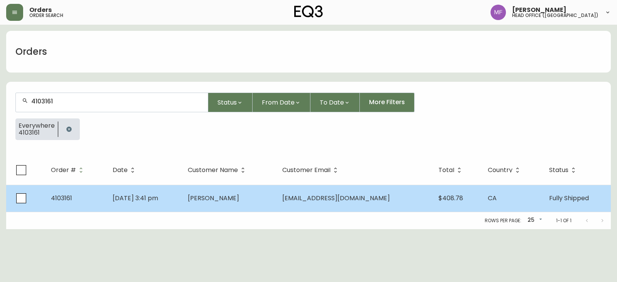
click at [182, 202] on td "Jan 13 2023, 3:41 pm" at bounding box center [143, 198] width 75 height 27
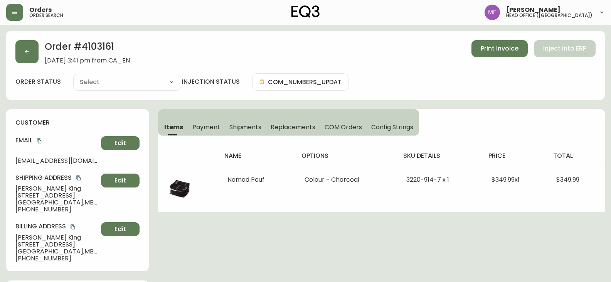
type input "Fully Shipped"
select select "FULLY_SHIPPED"
click at [32, 56] on button "button" at bounding box center [26, 51] width 23 height 23
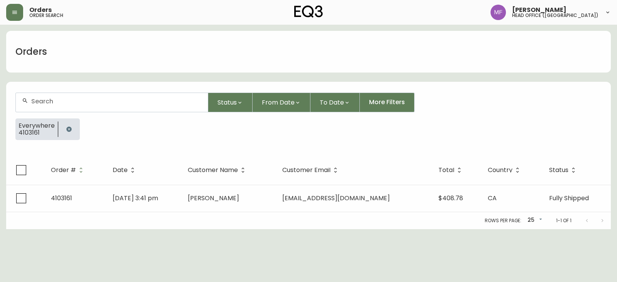
click at [70, 129] on icon "button" at bounding box center [68, 128] width 5 height 5
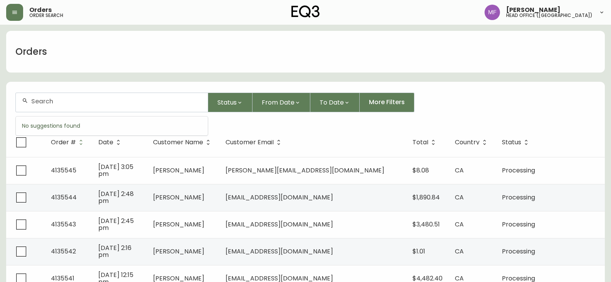
click at [75, 101] on input "text" at bounding box center [116, 101] width 170 height 7
type input "5149516042"
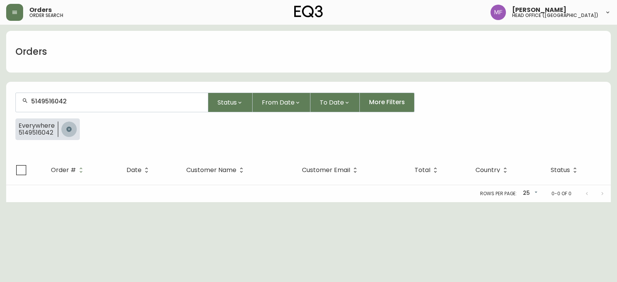
click at [70, 127] on icon "button" at bounding box center [69, 129] width 6 height 6
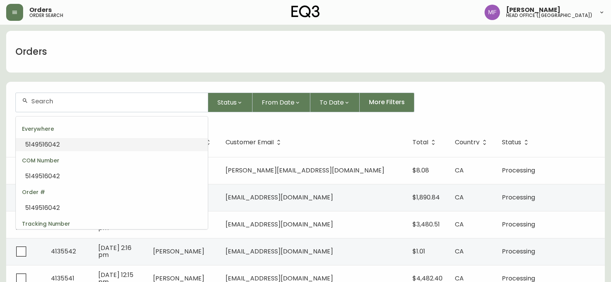
click at [68, 104] on input "text" at bounding box center [116, 101] width 170 height 7
click at [64, 111] on div at bounding box center [112, 102] width 192 height 19
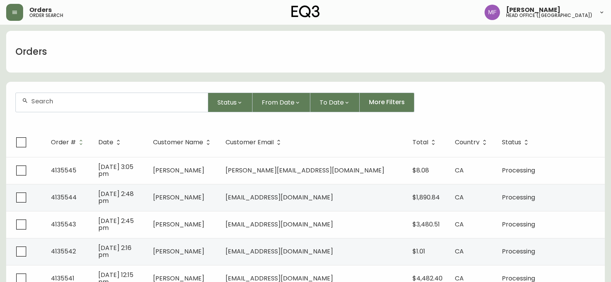
click at [65, 100] on input "text" at bounding box center [116, 101] width 170 height 7
type input "5149516042"
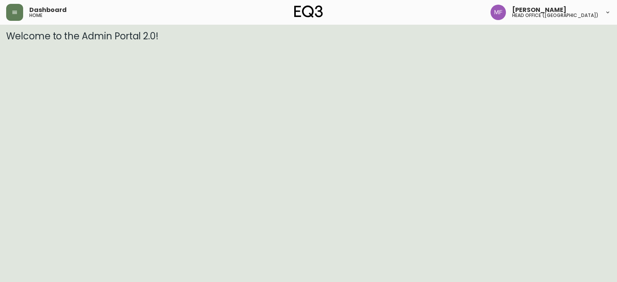
click at [23, 17] on button "button" at bounding box center [14, 12] width 17 height 17
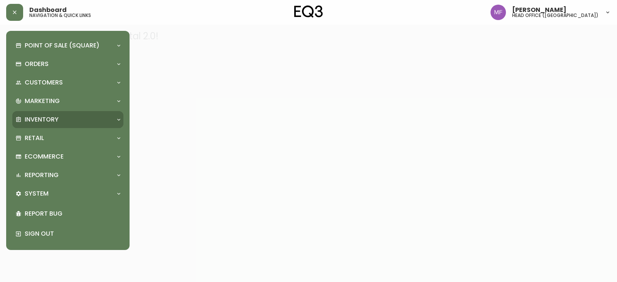
click at [39, 116] on p "Inventory" at bounding box center [42, 119] width 34 height 8
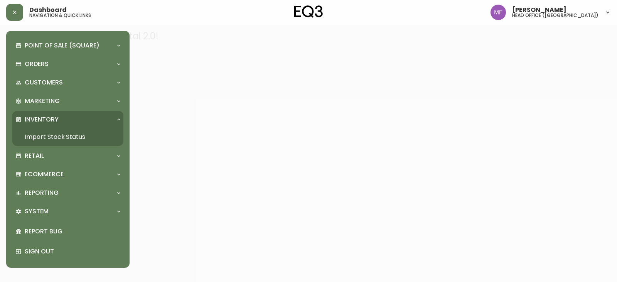
drag, startPoint x: 52, startPoint y: 131, endPoint x: 56, endPoint y: 130, distance: 3.9
click at [52, 132] on link "Import Stock Status" at bounding box center [67, 137] width 111 height 18
